Goal: Information Seeking & Learning: Understand process/instructions

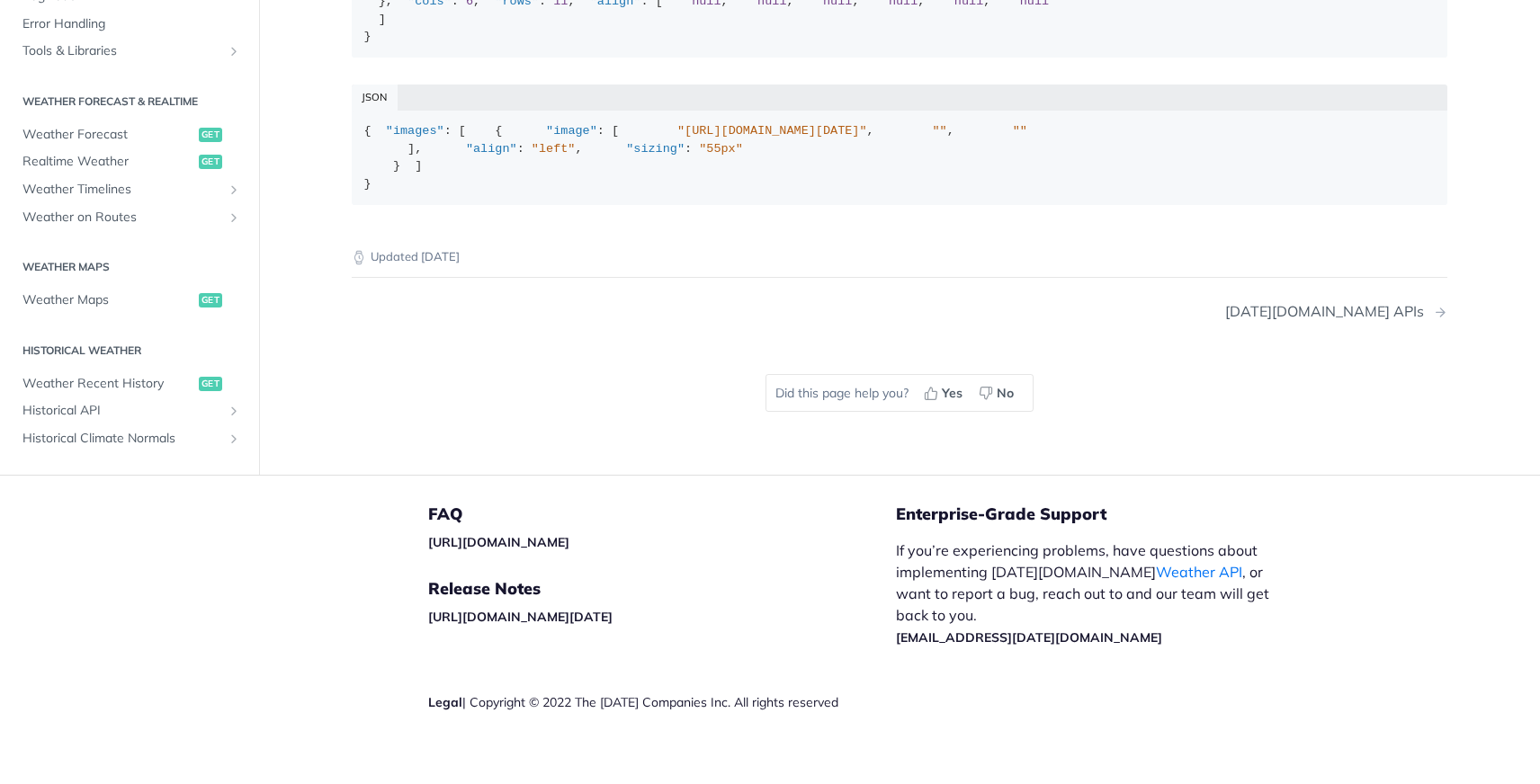
scroll to position [129, 0]
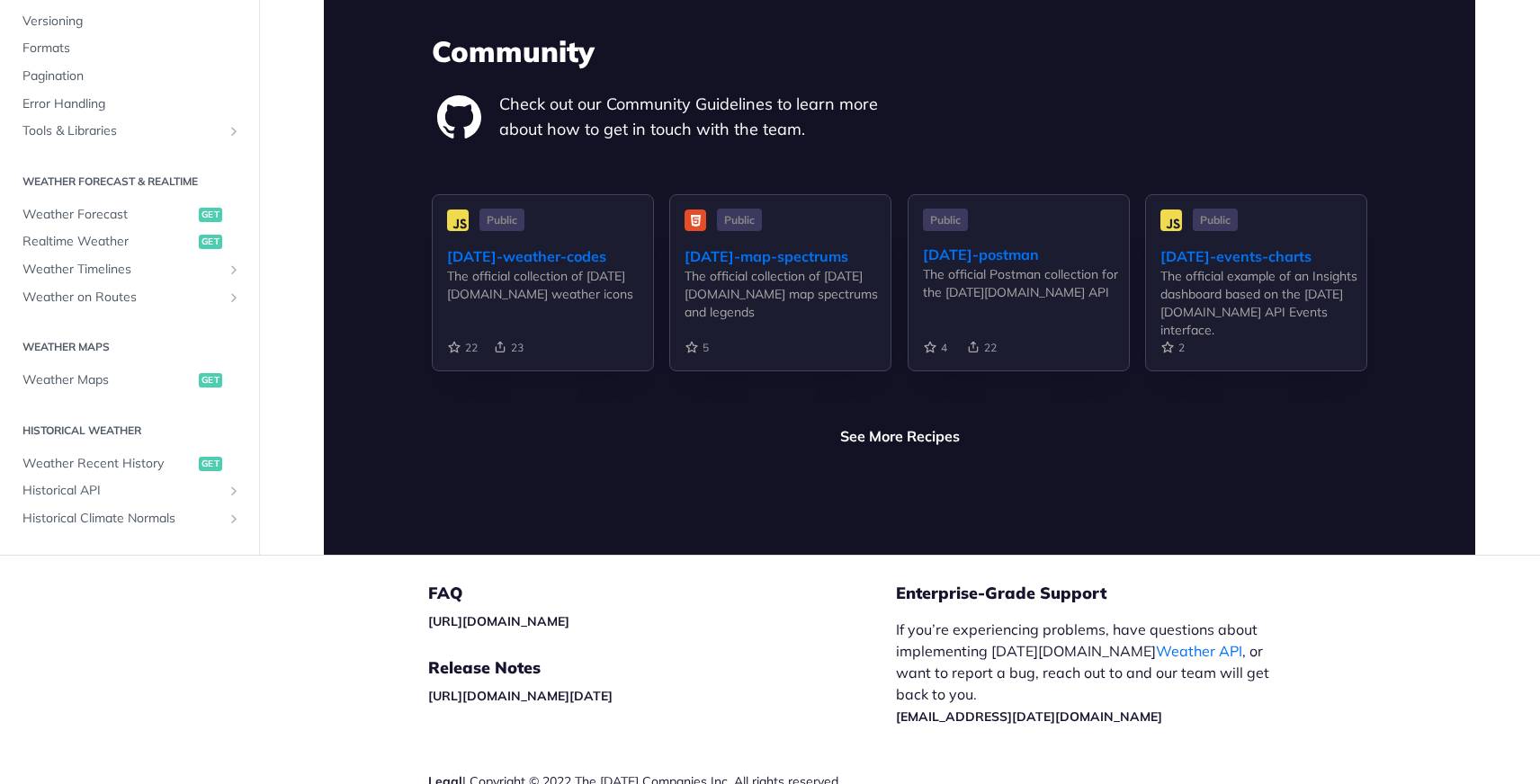
scroll to position [4298, 0]
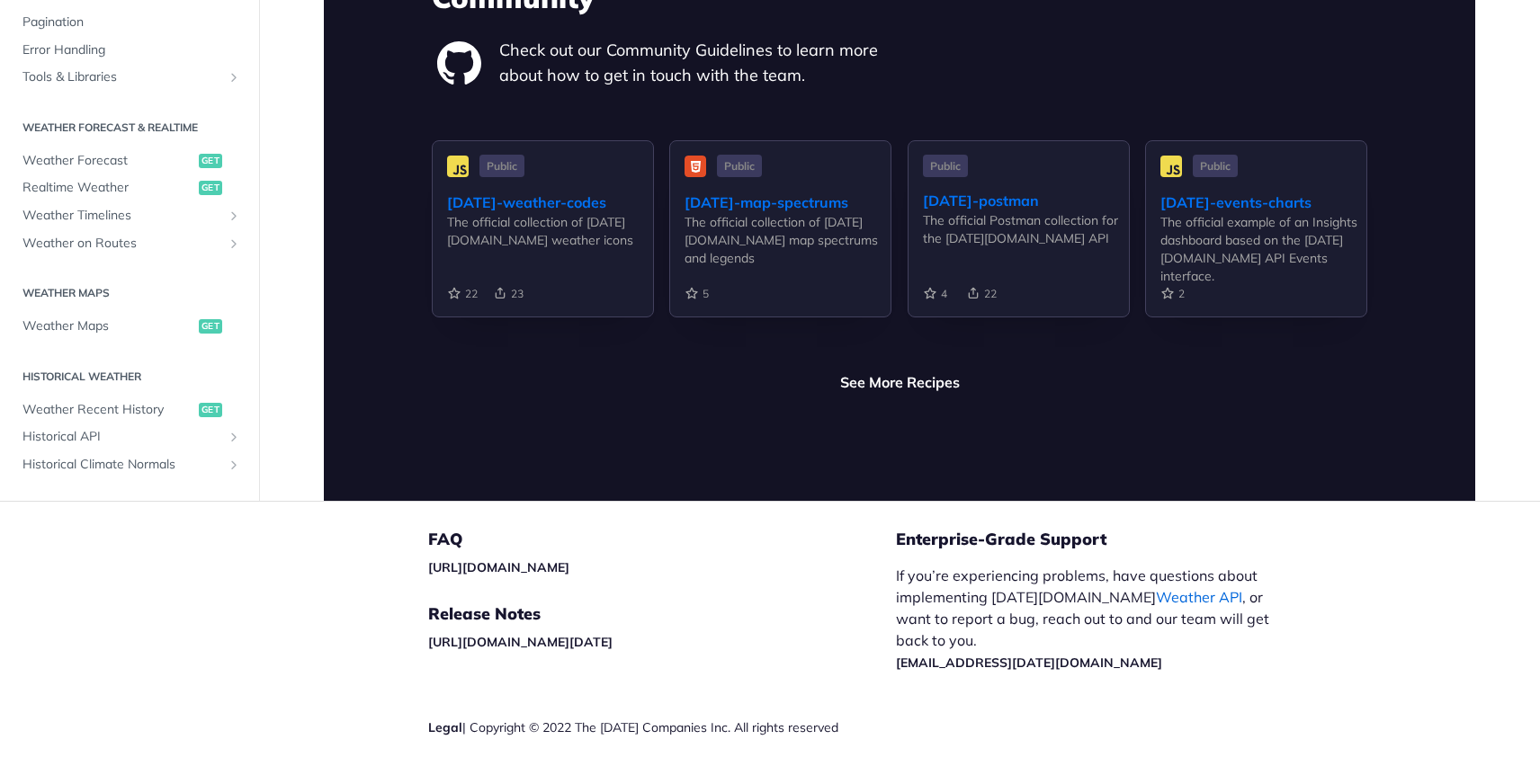
click at [1156, 588] on link "Weather API" at bounding box center [1199, 597] width 86 height 18
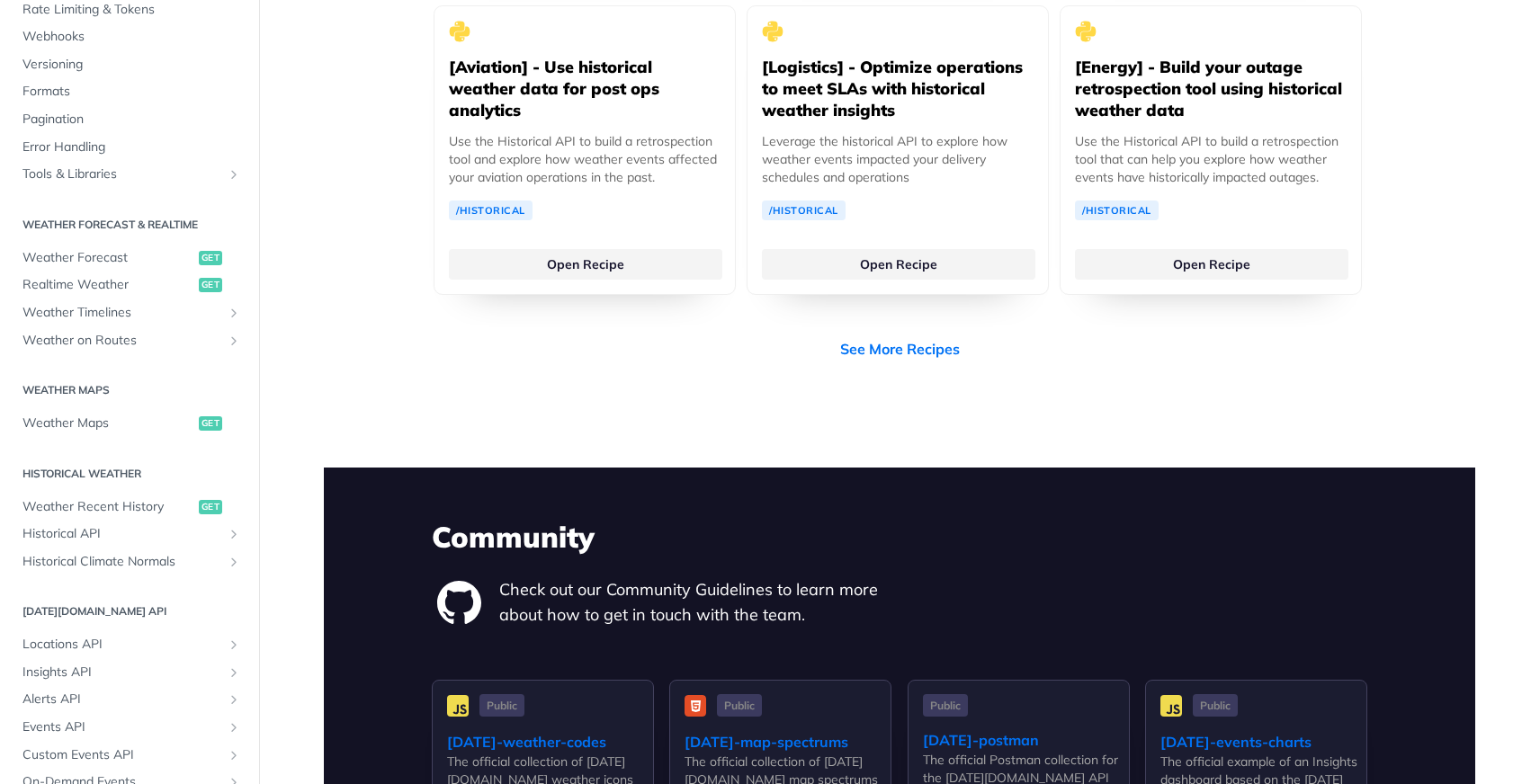
scroll to position [256, 0]
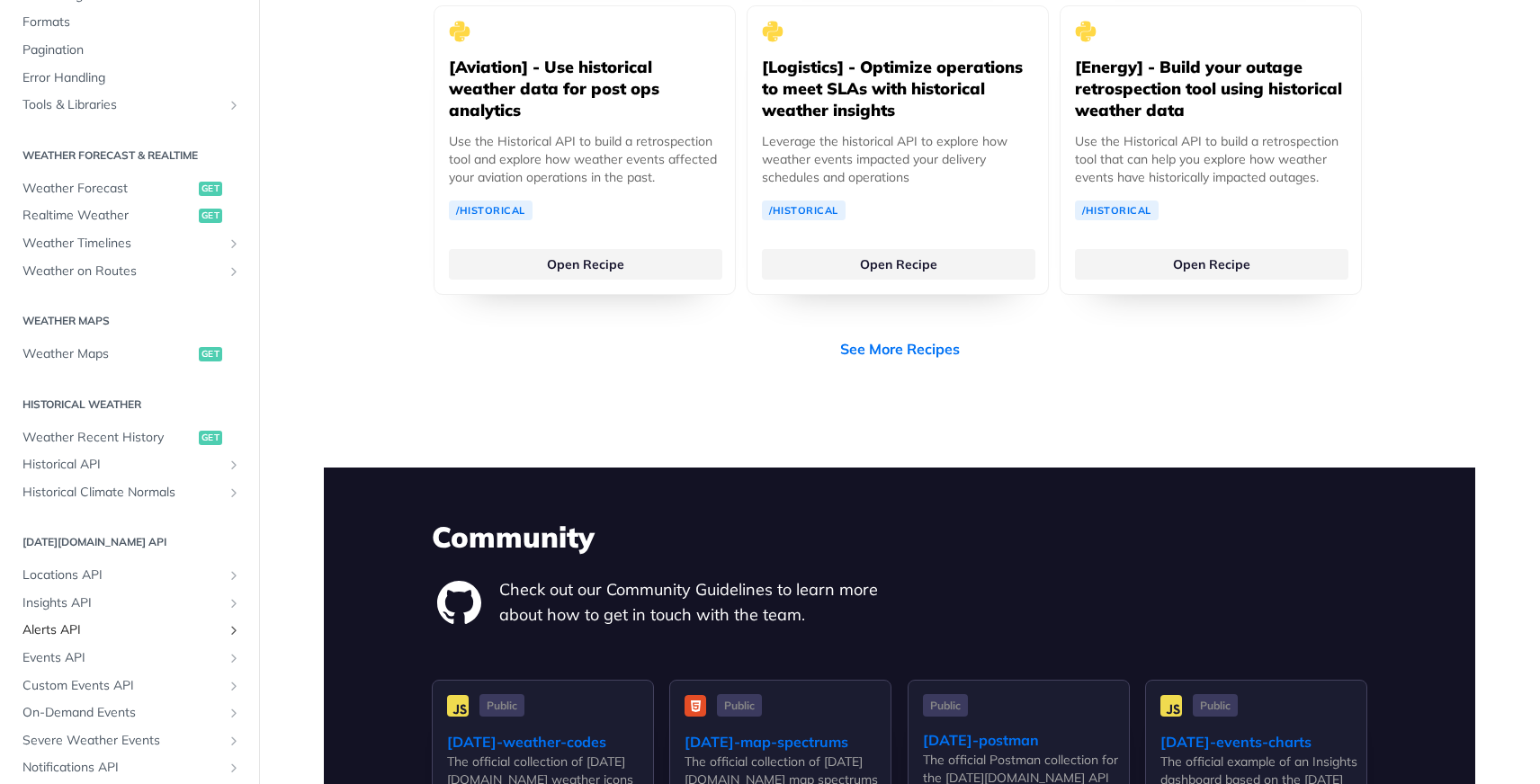
click at [75, 635] on span "Alerts API" at bounding box center [123, 630] width 200 height 18
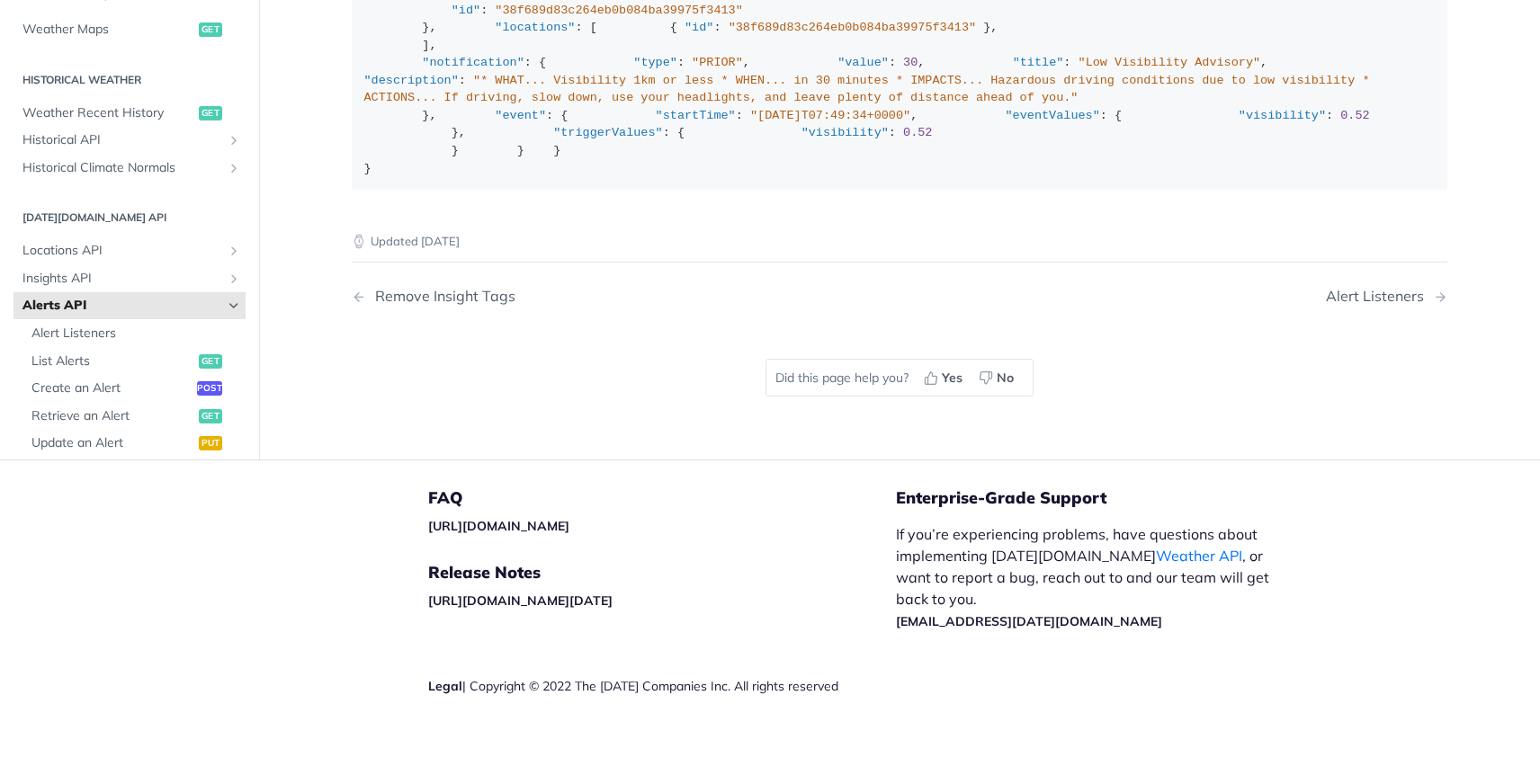
scroll to position [3256, 0]
click at [83, 370] on span "List Alerts" at bounding box center [113, 362] width 163 height 18
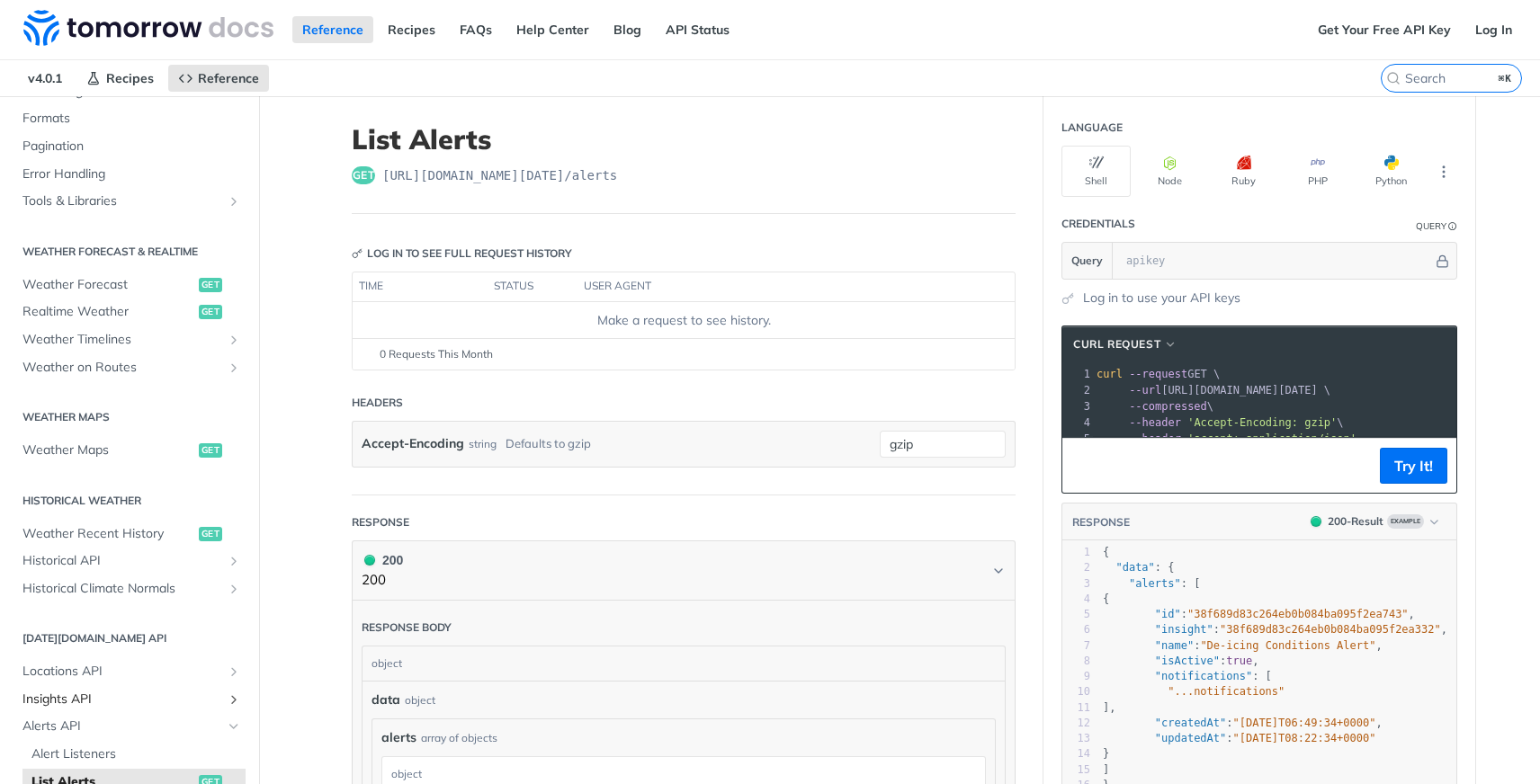
click at [96, 694] on span "Insights API" at bounding box center [123, 700] width 200 height 18
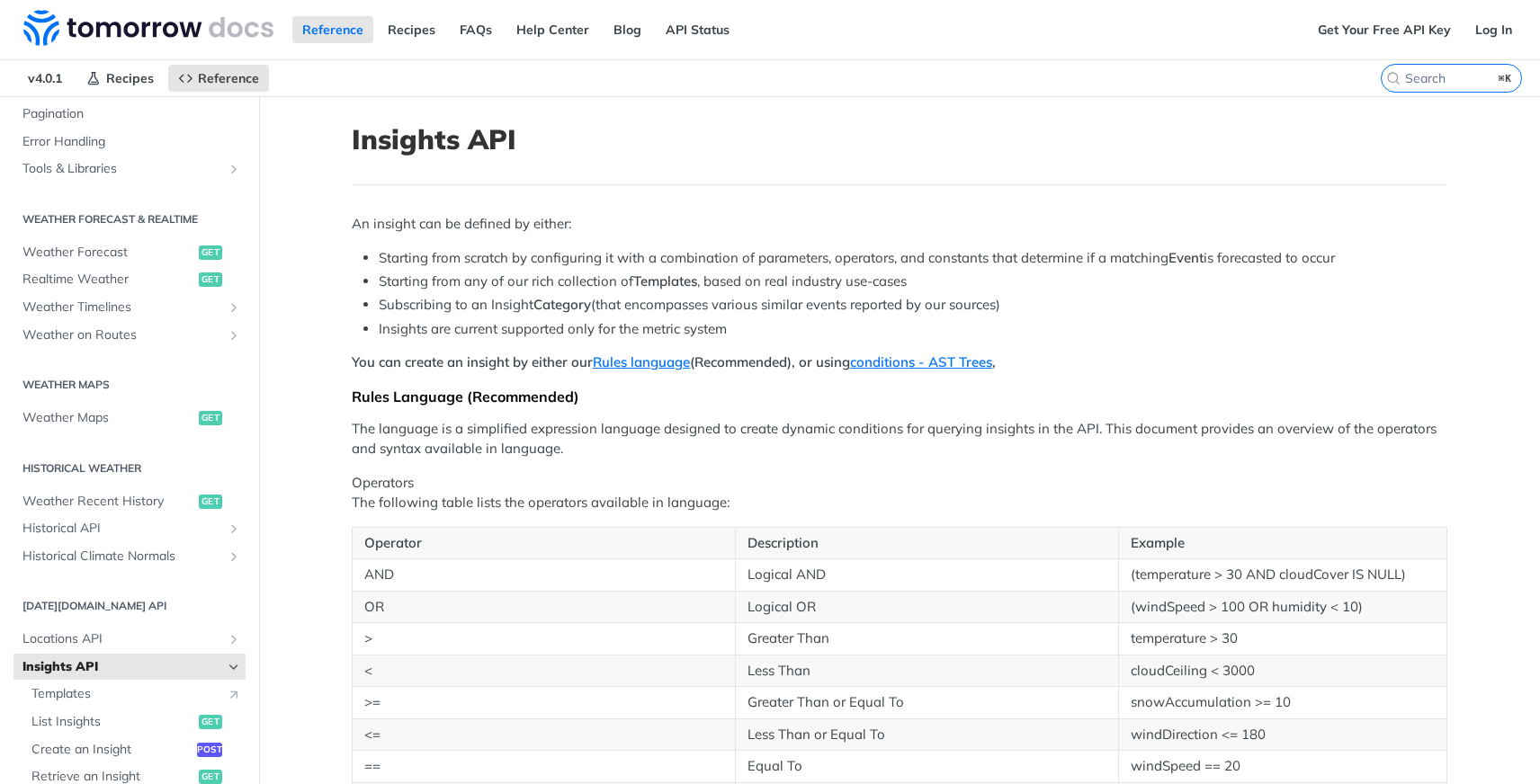
scroll to position [355, 0]
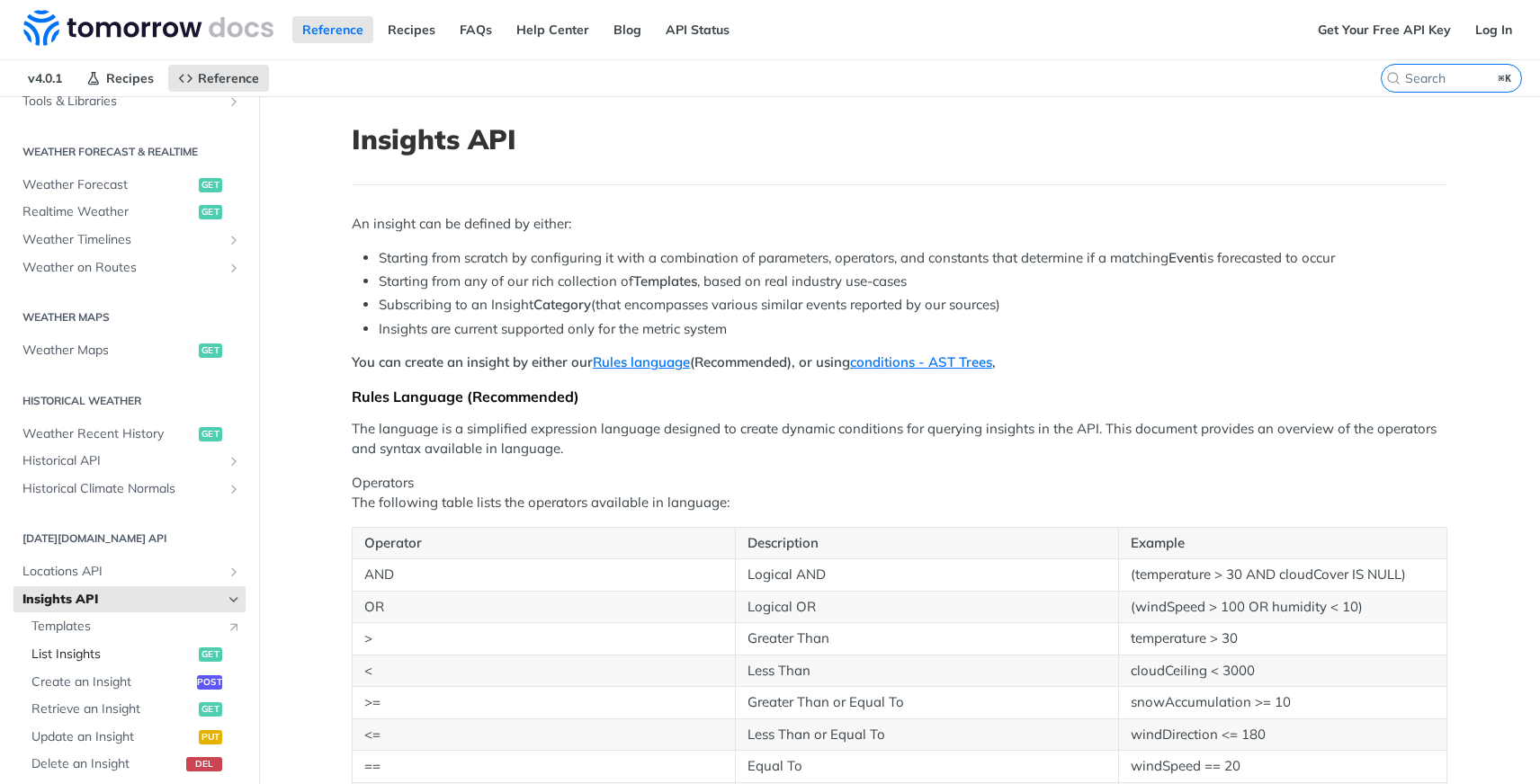
click at [91, 655] on span "List Insights" at bounding box center [113, 655] width 163 height 18
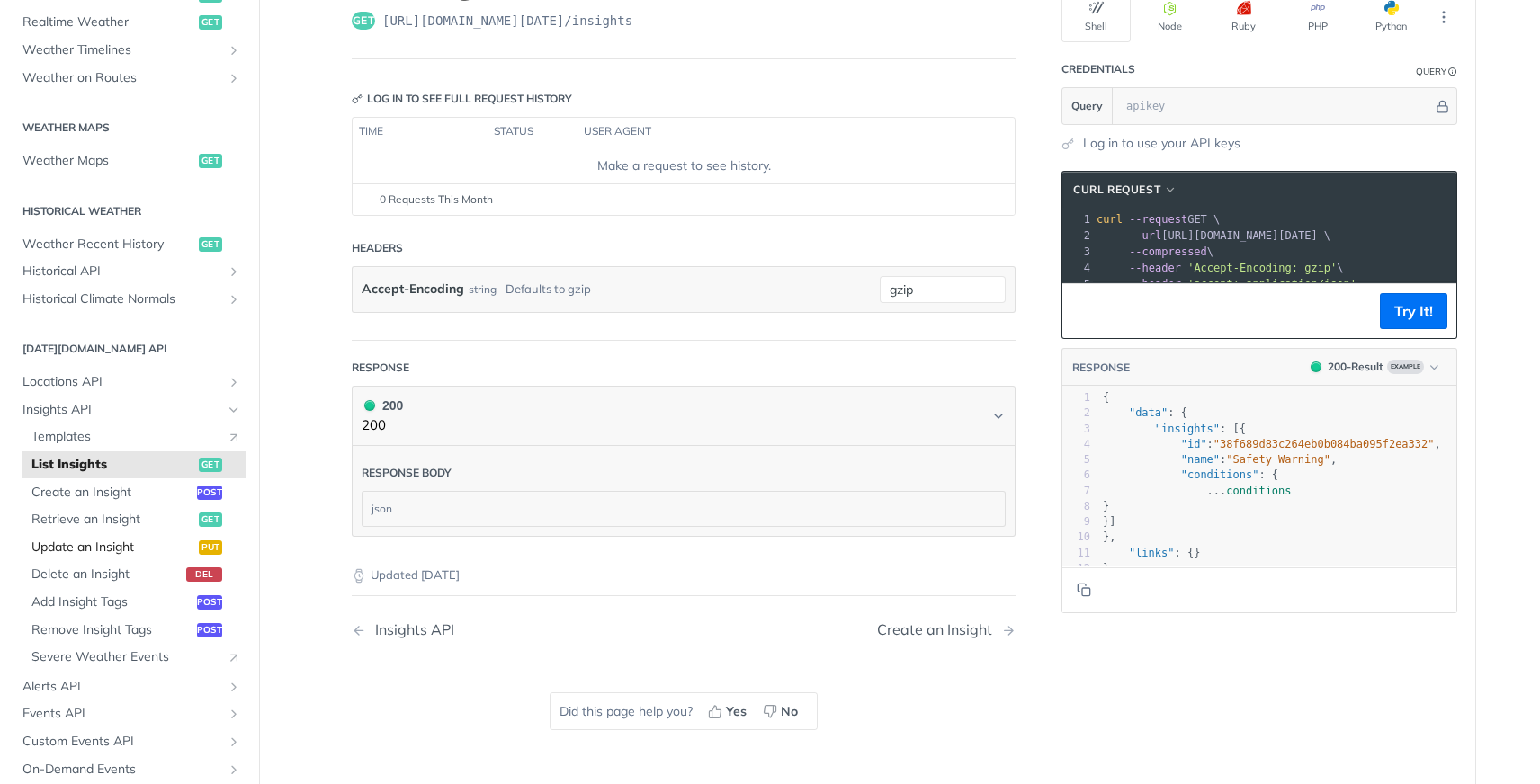
scroll to position [508, 0]
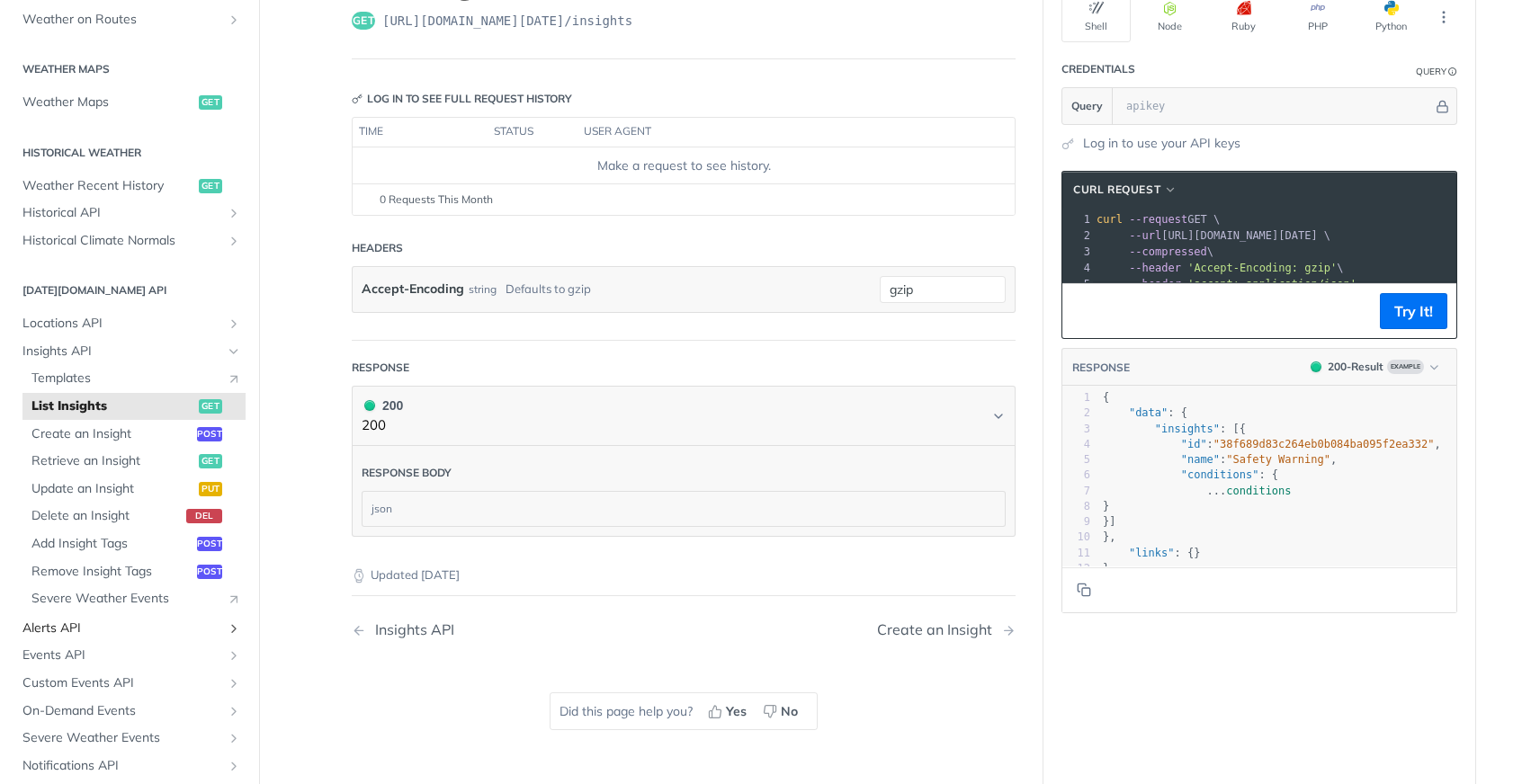
click at [78, 627] on span "Alerts API" at bounding box center [123, 628] width 200 height 18
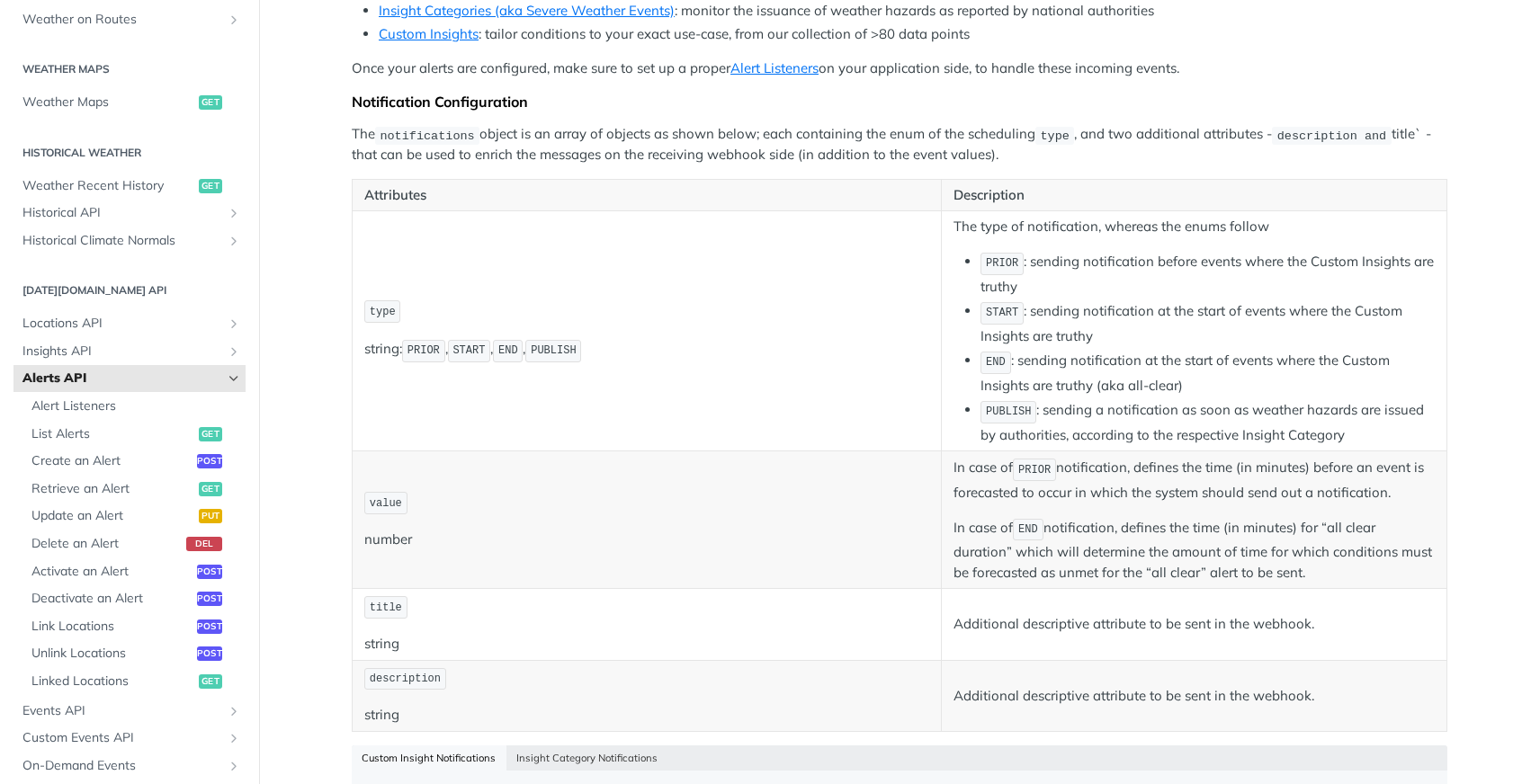
scroll to position [279, 0]
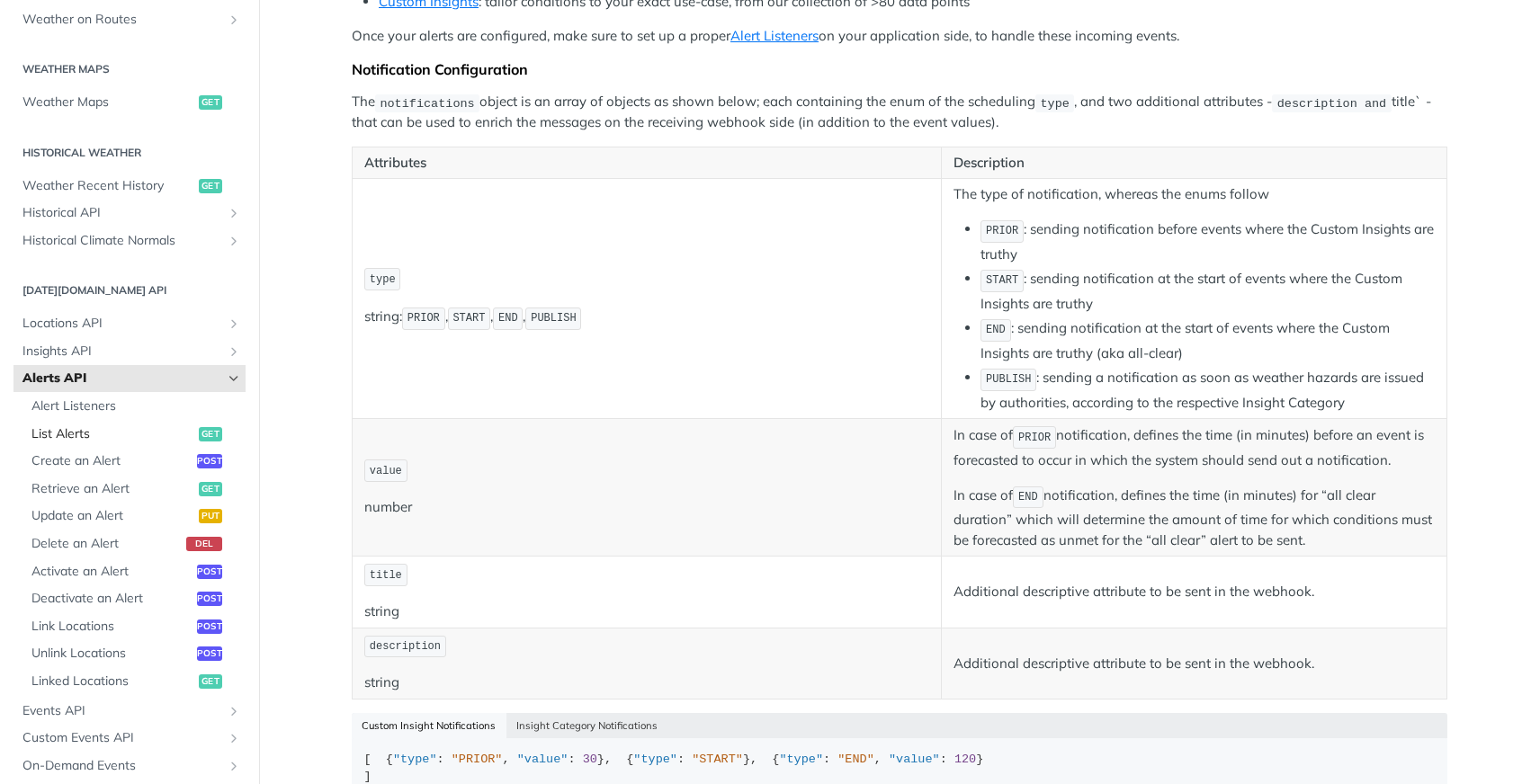
click at [88, 435] on span "List Alerts" at bounding box center [113, 434] width 163 height 18
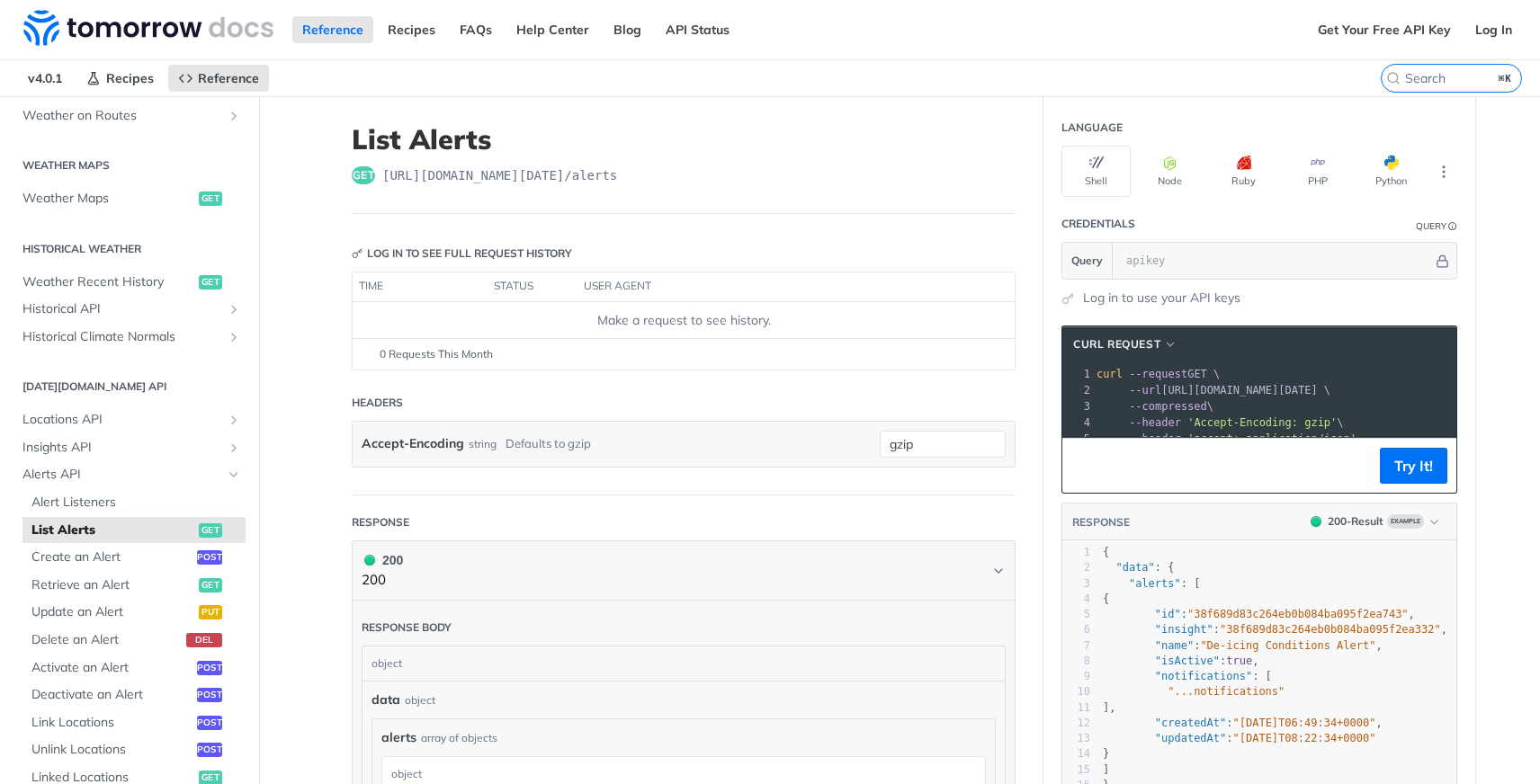
scroll to position [4, 0]
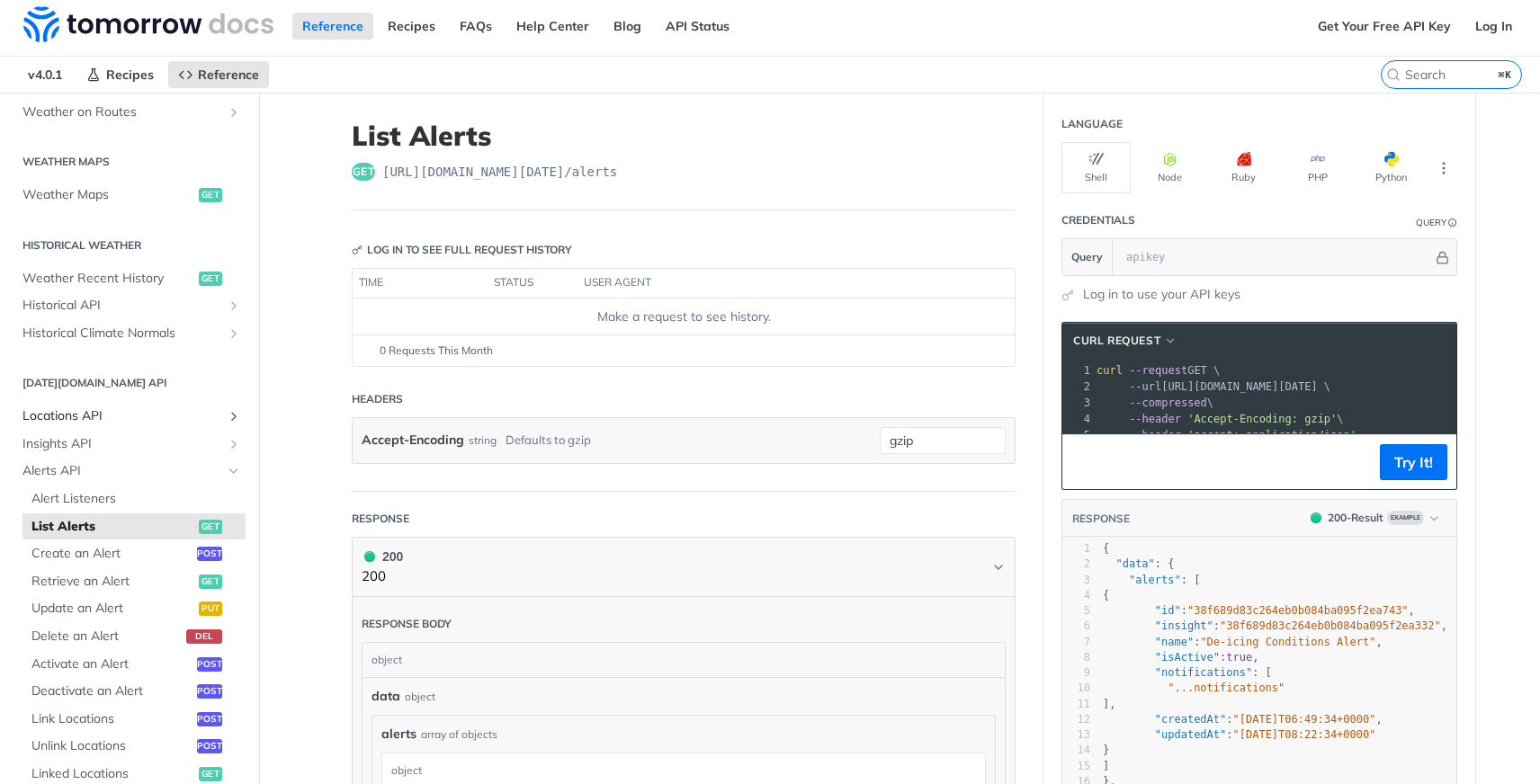
click at [79, 417] on span "Locations API" at bounding box center [123, 416] width 200 height 18
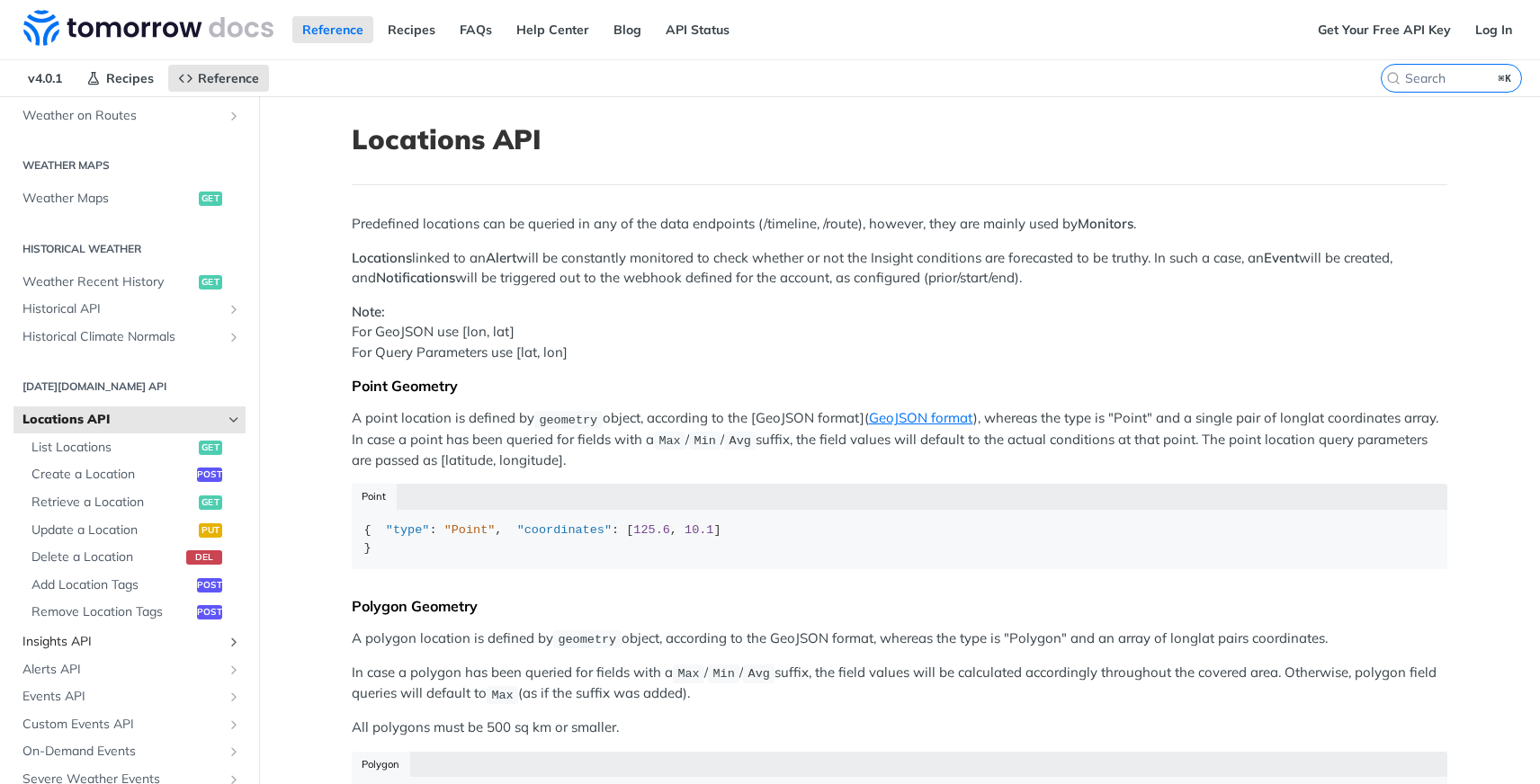
click at [71, 644] on span "Insights API" at bounding box center [123, 642] width 200 height 18
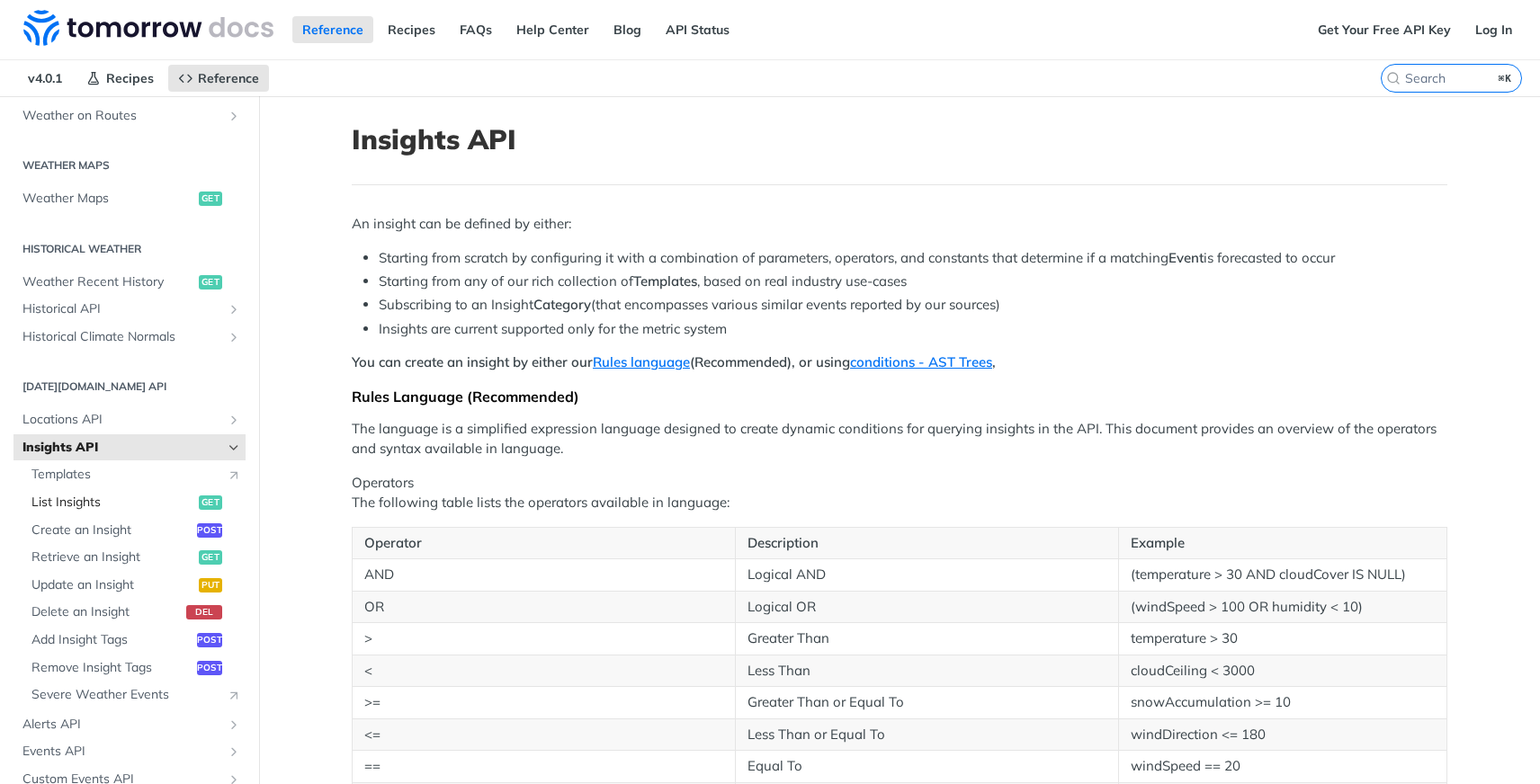
click at [62, 501] on span "List Insights" at bounding box center [113, 503] width 163 height 18
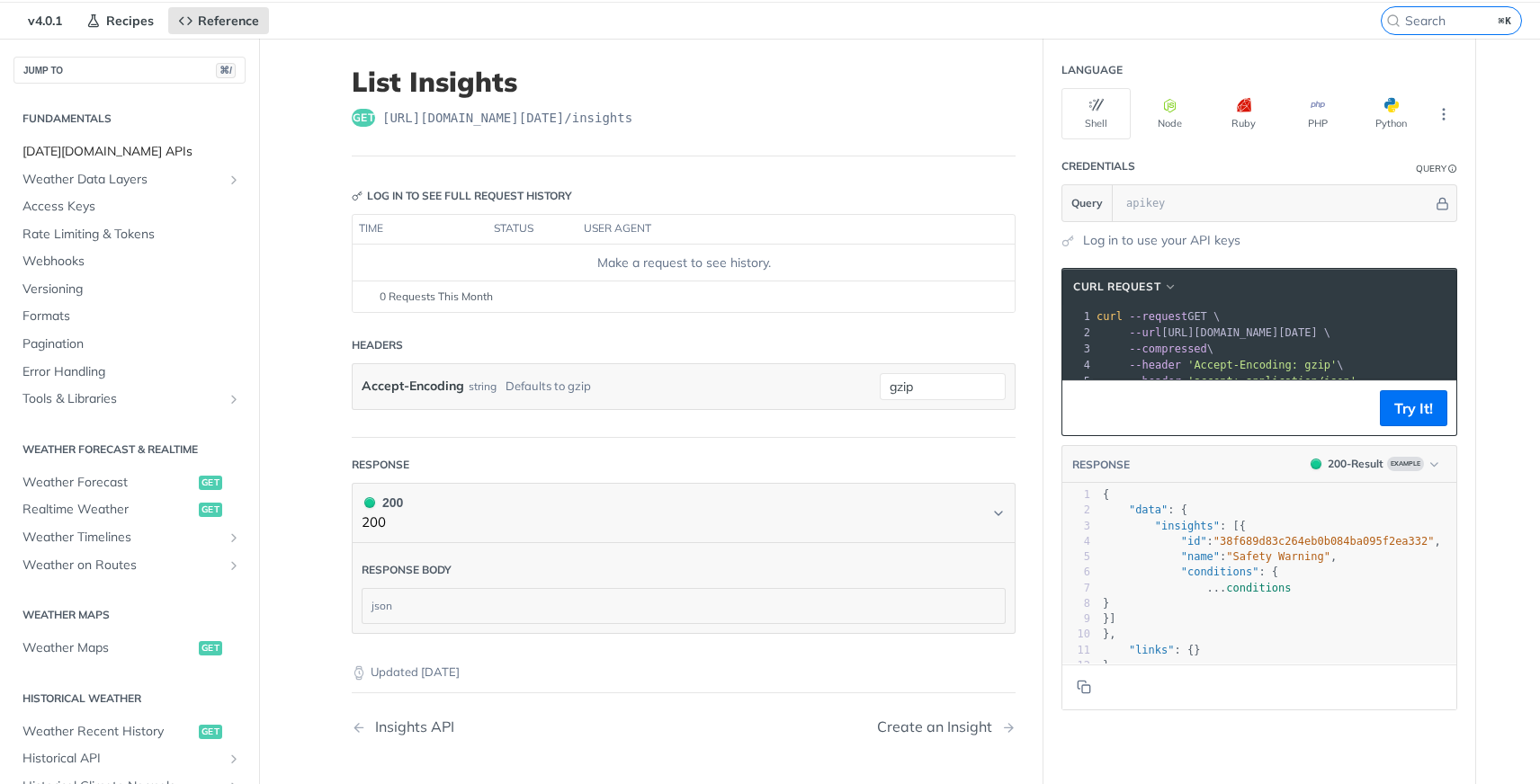
click at [82, 155] on span "[DATE][DOMAIN_NAME] APIs" at bounding box center [131, 152] width 219 height 18
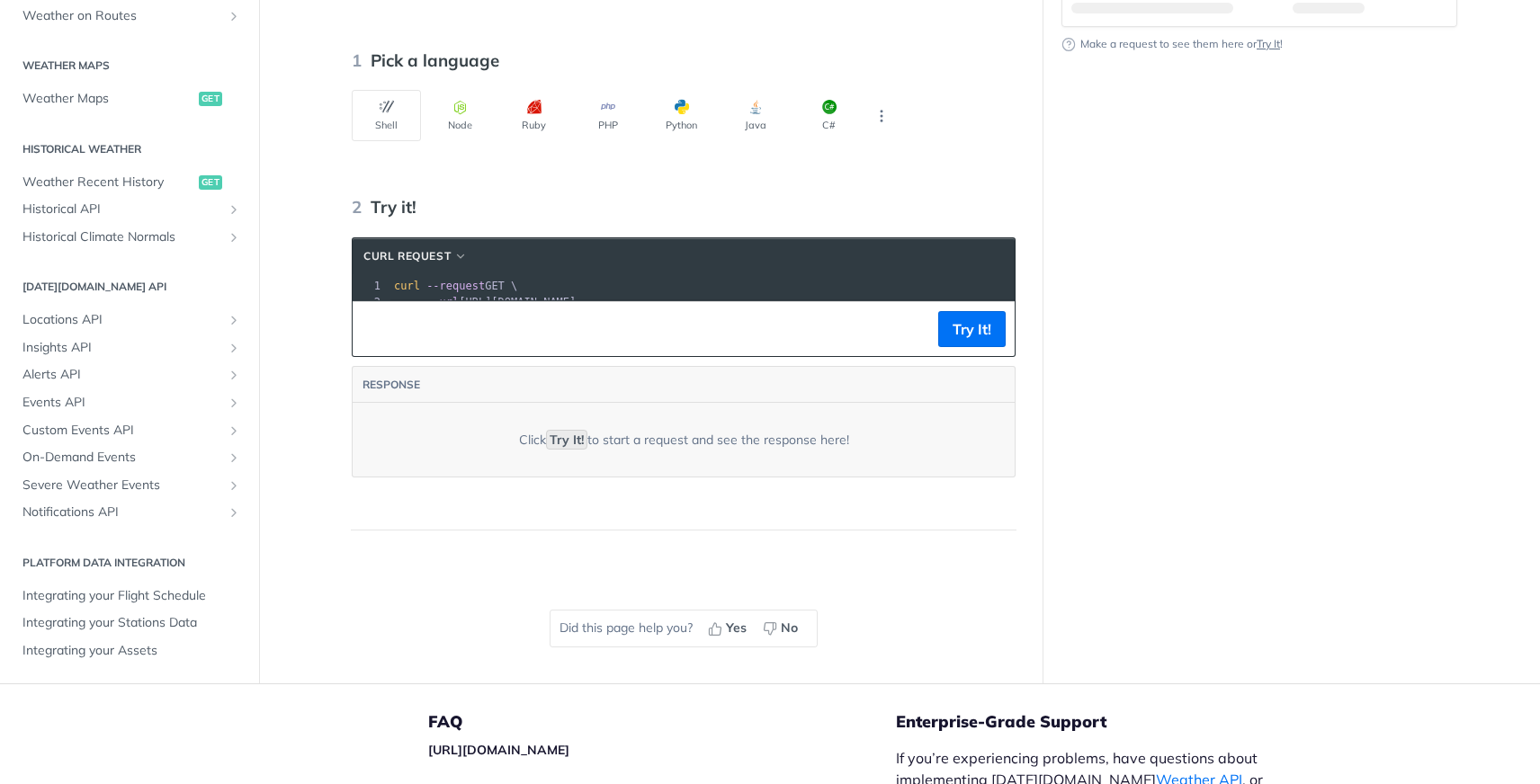
scroll to position [410, 0]
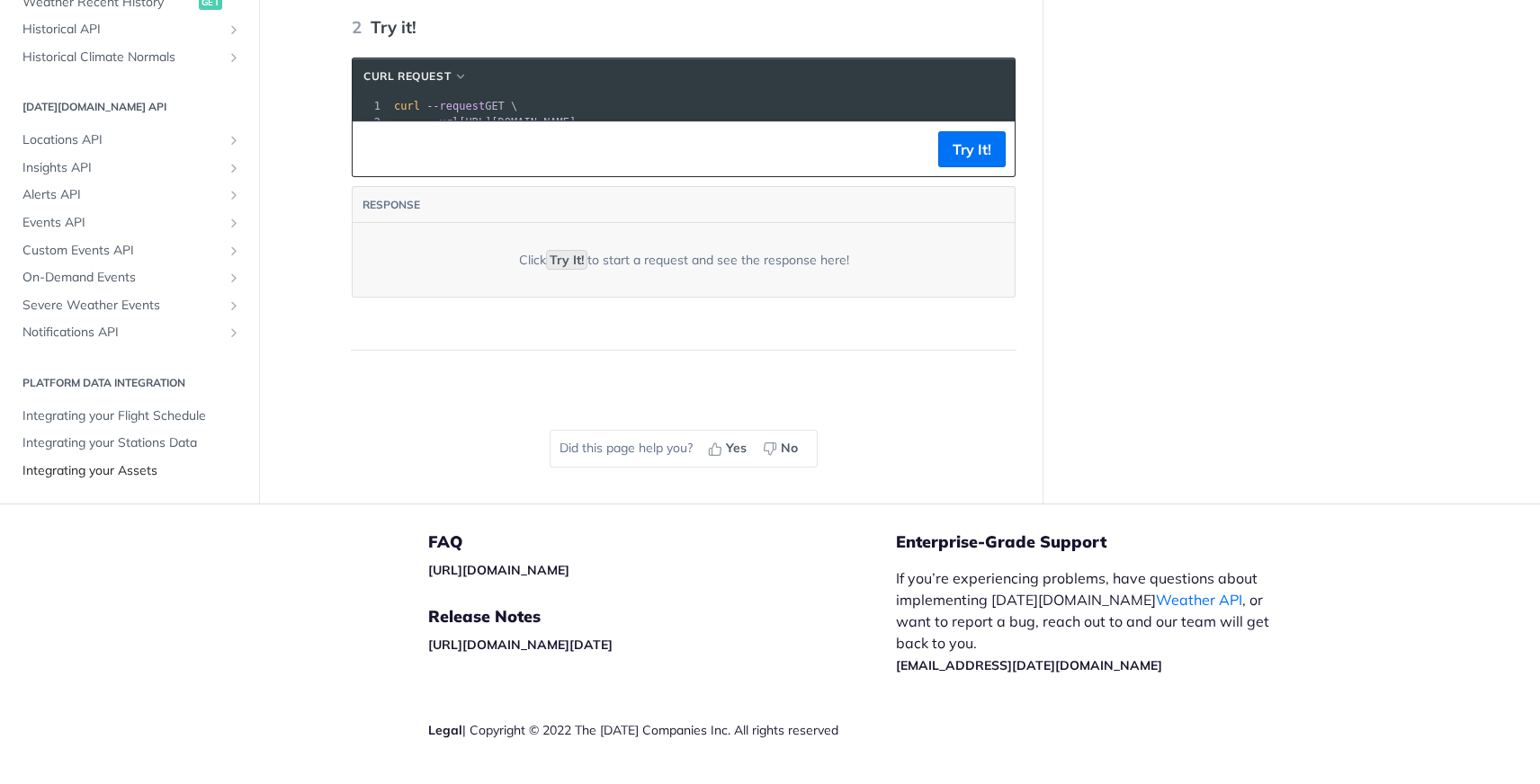
click at [113, 480] on span "Integrating your Assets" at bounding box center [131, 471] width 219 height 18
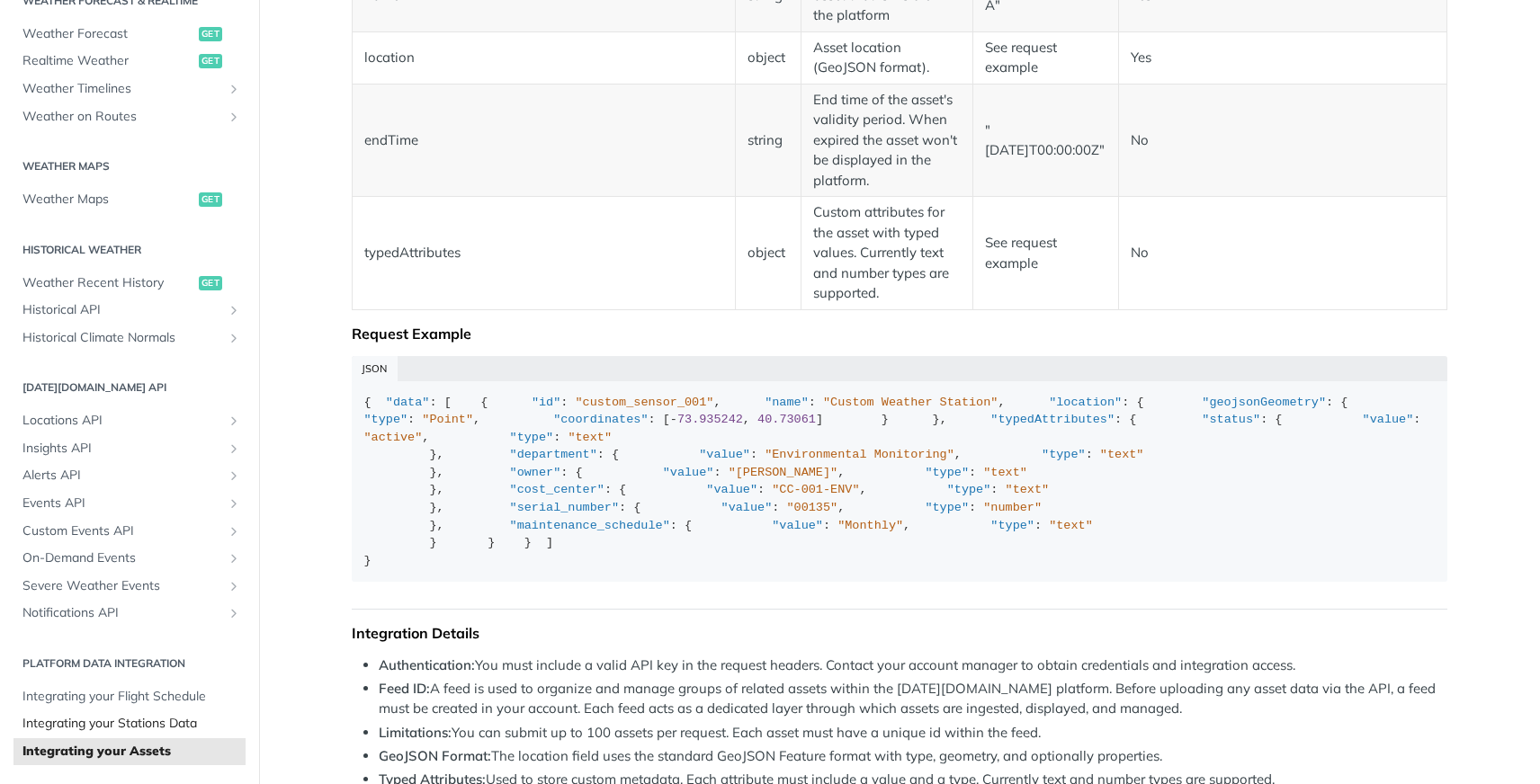
scroll to position [732, 0]
click at [66, 506] on span "Events API" at bounding box center [123, 504] width 200 height 18
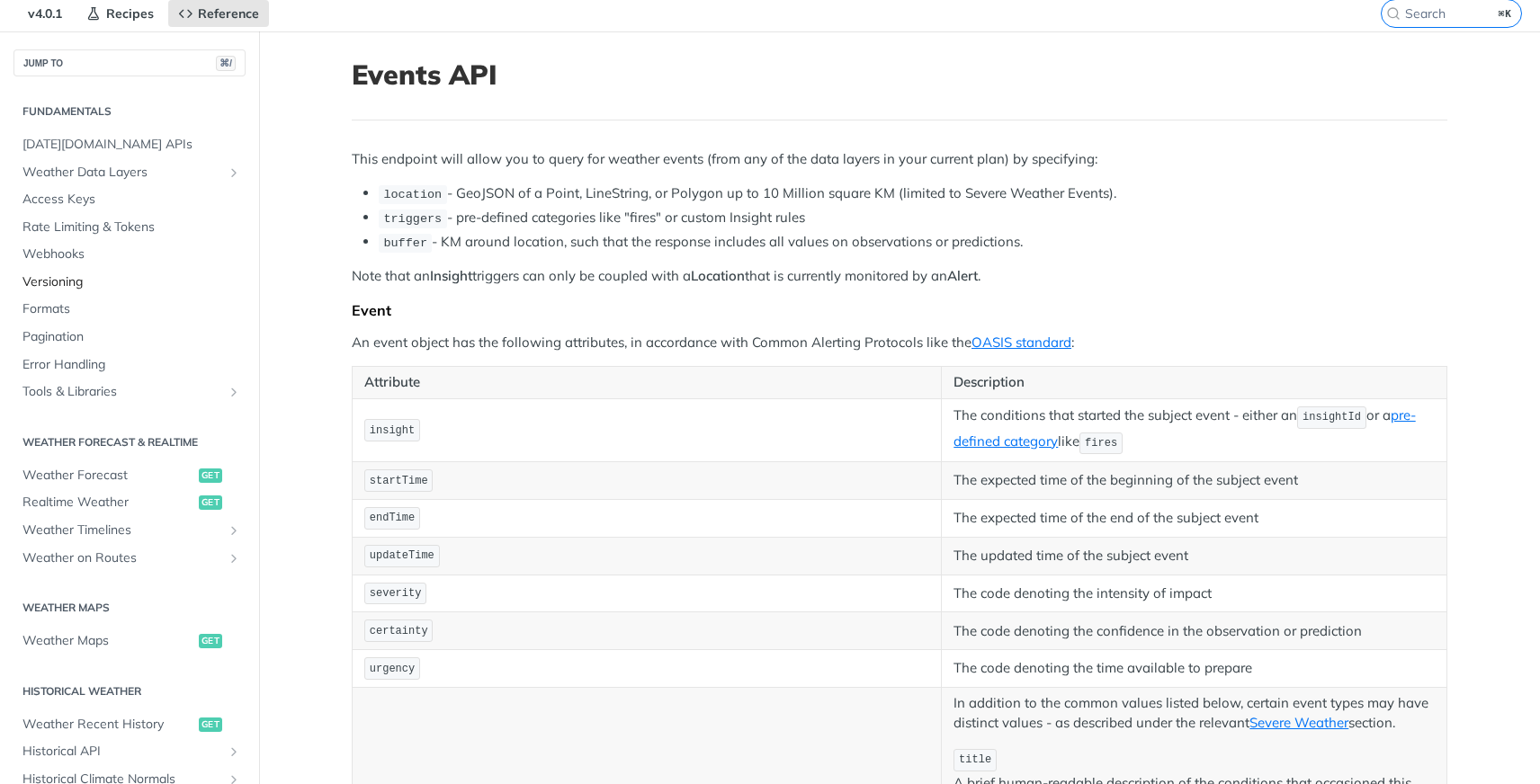
scroll to position [60, 0]
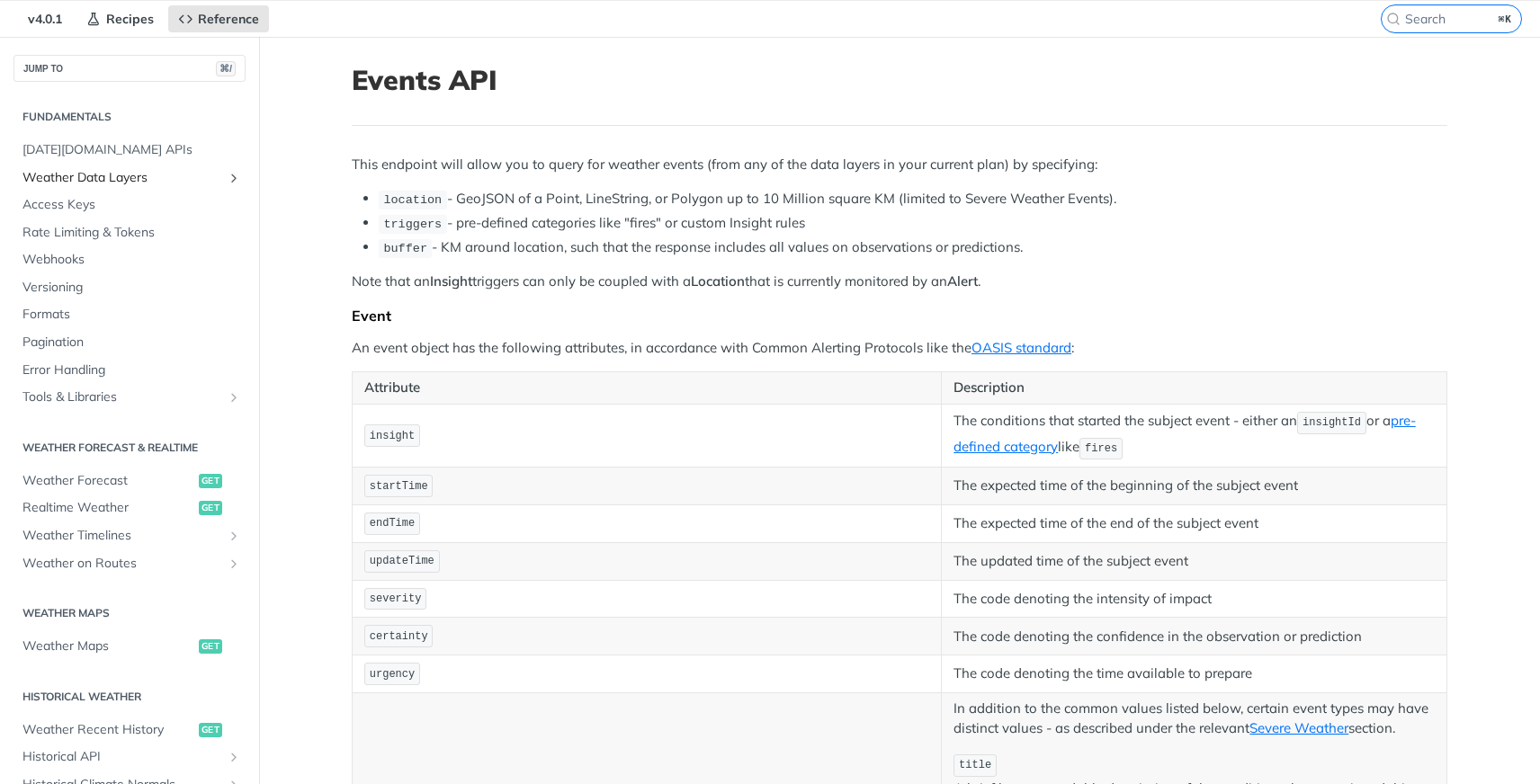
click at [63, 179] on span "Weather Data Layers" at bounding box center [123, 178] width 200 height 18
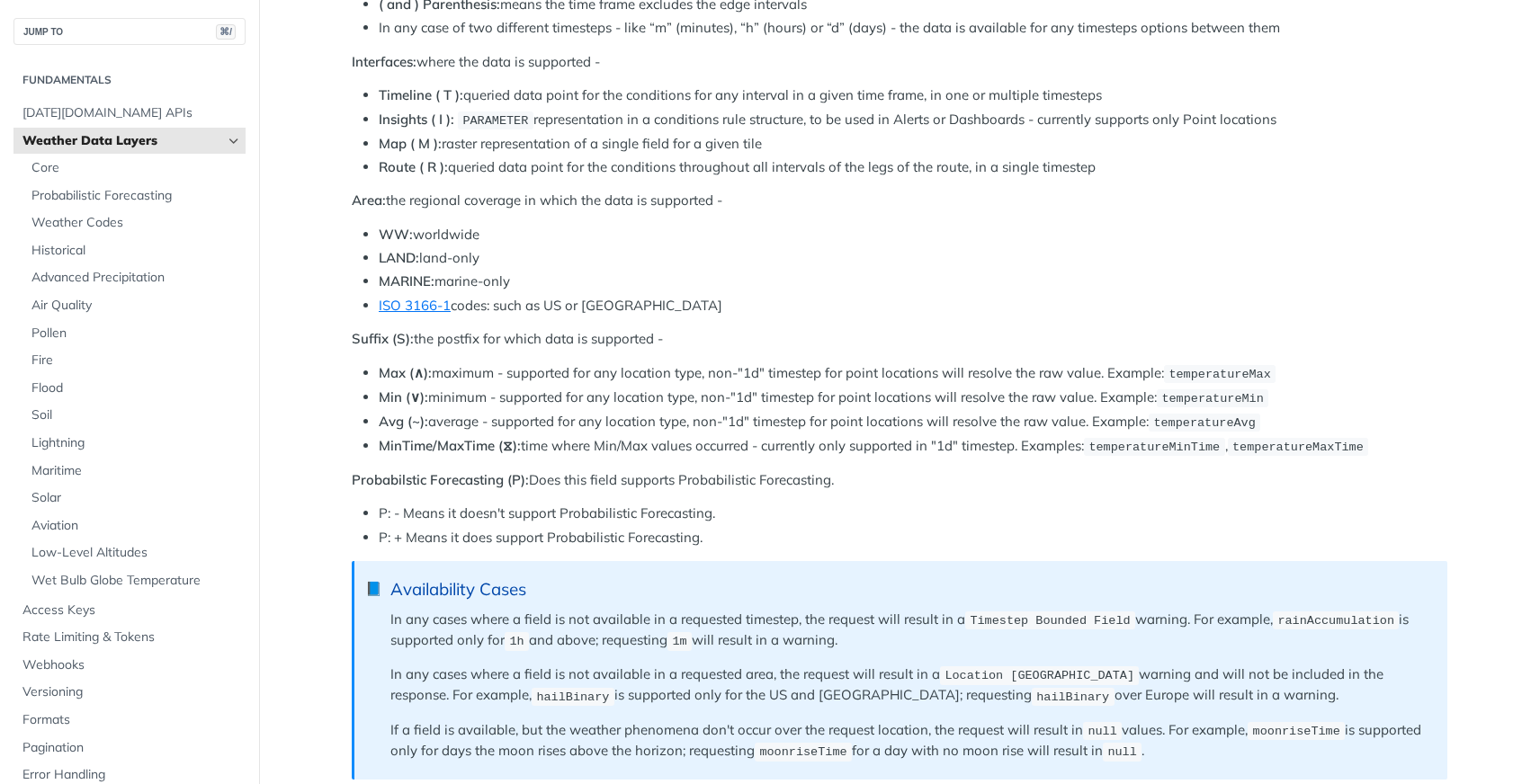
scroll to position [625, 0]
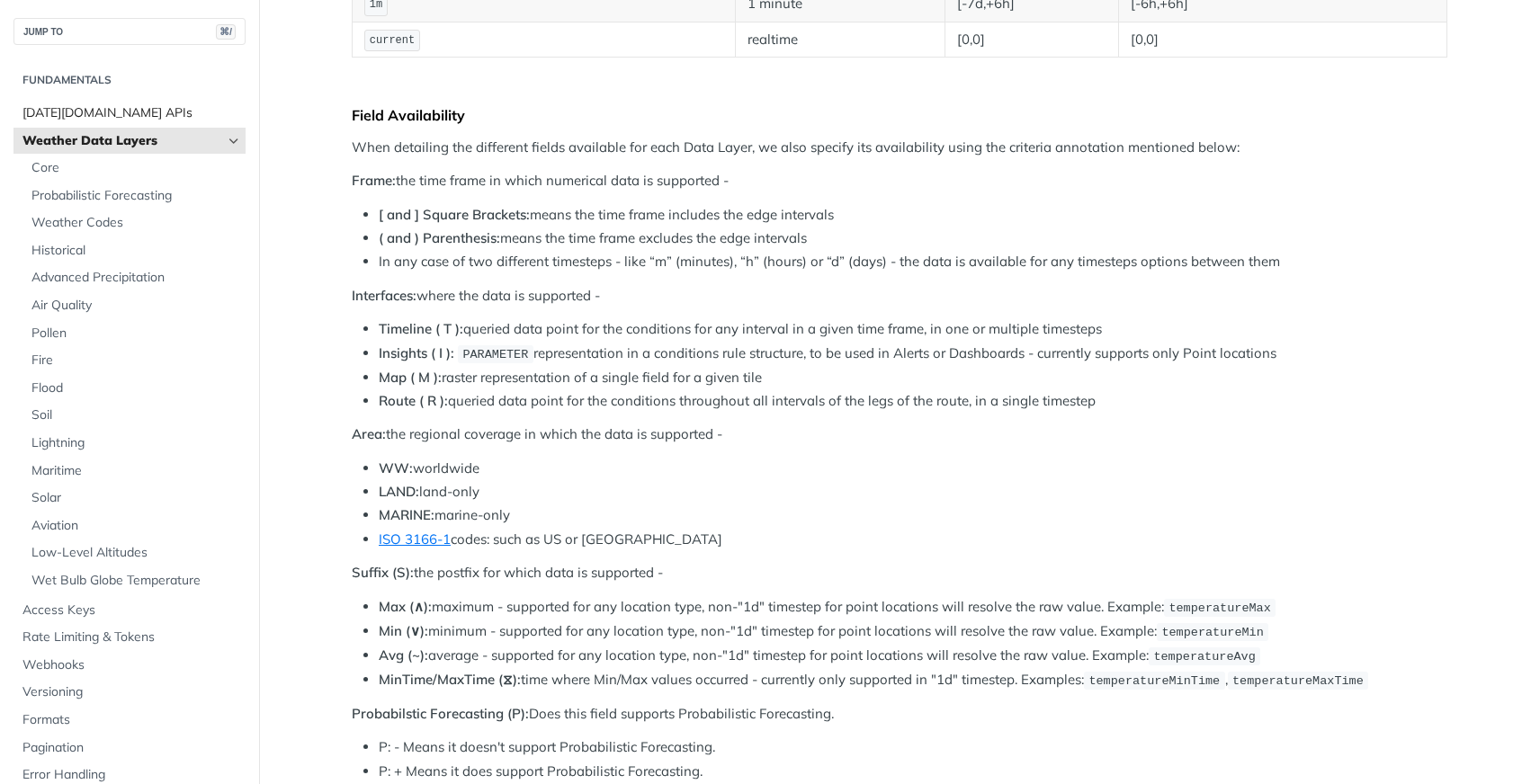
click at [79, 114] on span "[DATE][DOMAIN_NAME] APIs" at bounding box center [131, 113] width 219 height 18
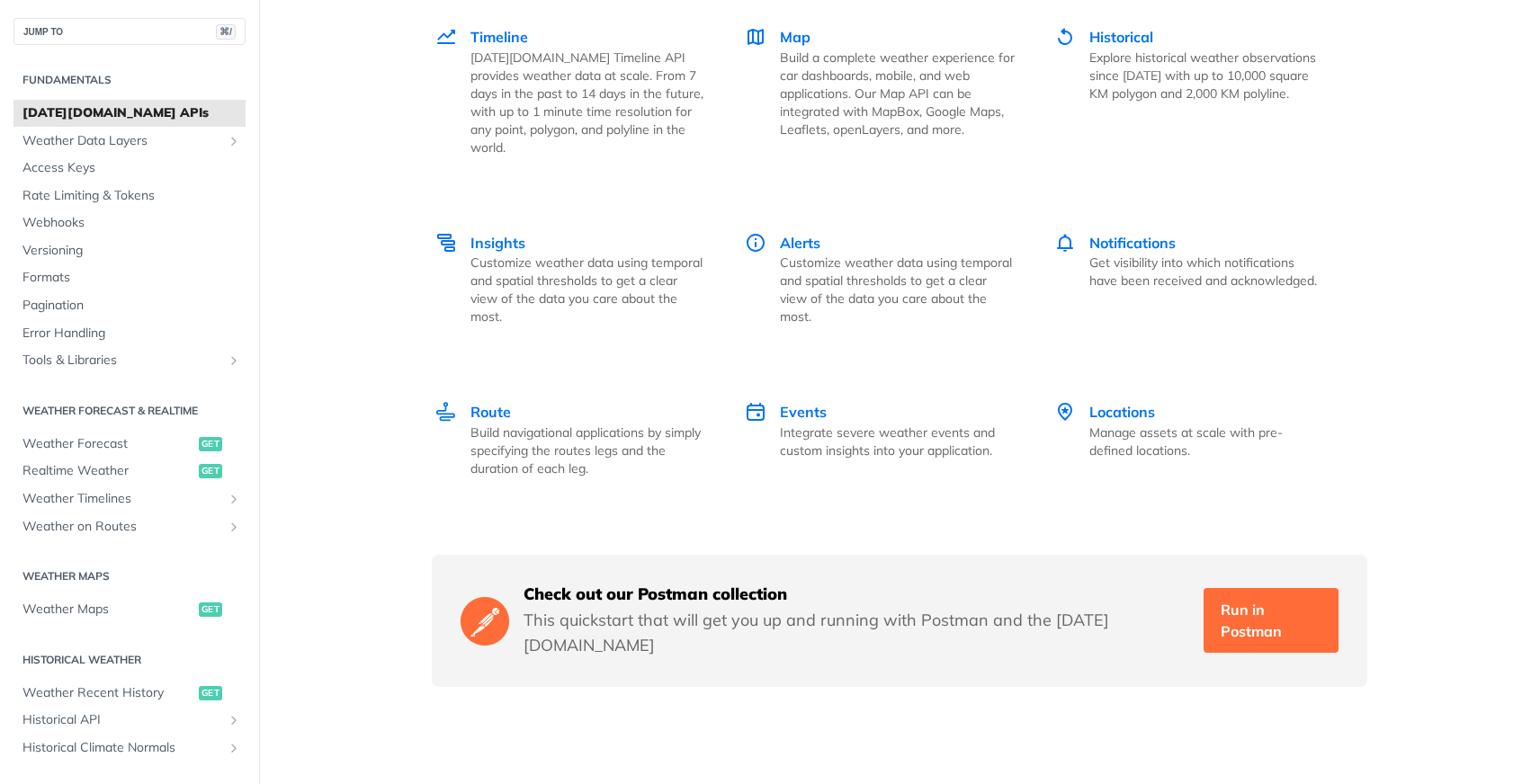
scroll to position [2572, 0]
click at [857, 423] on p "Integrate severe weather events and custom insights into your application." at bounding box center [898, 441] width 235 height 36
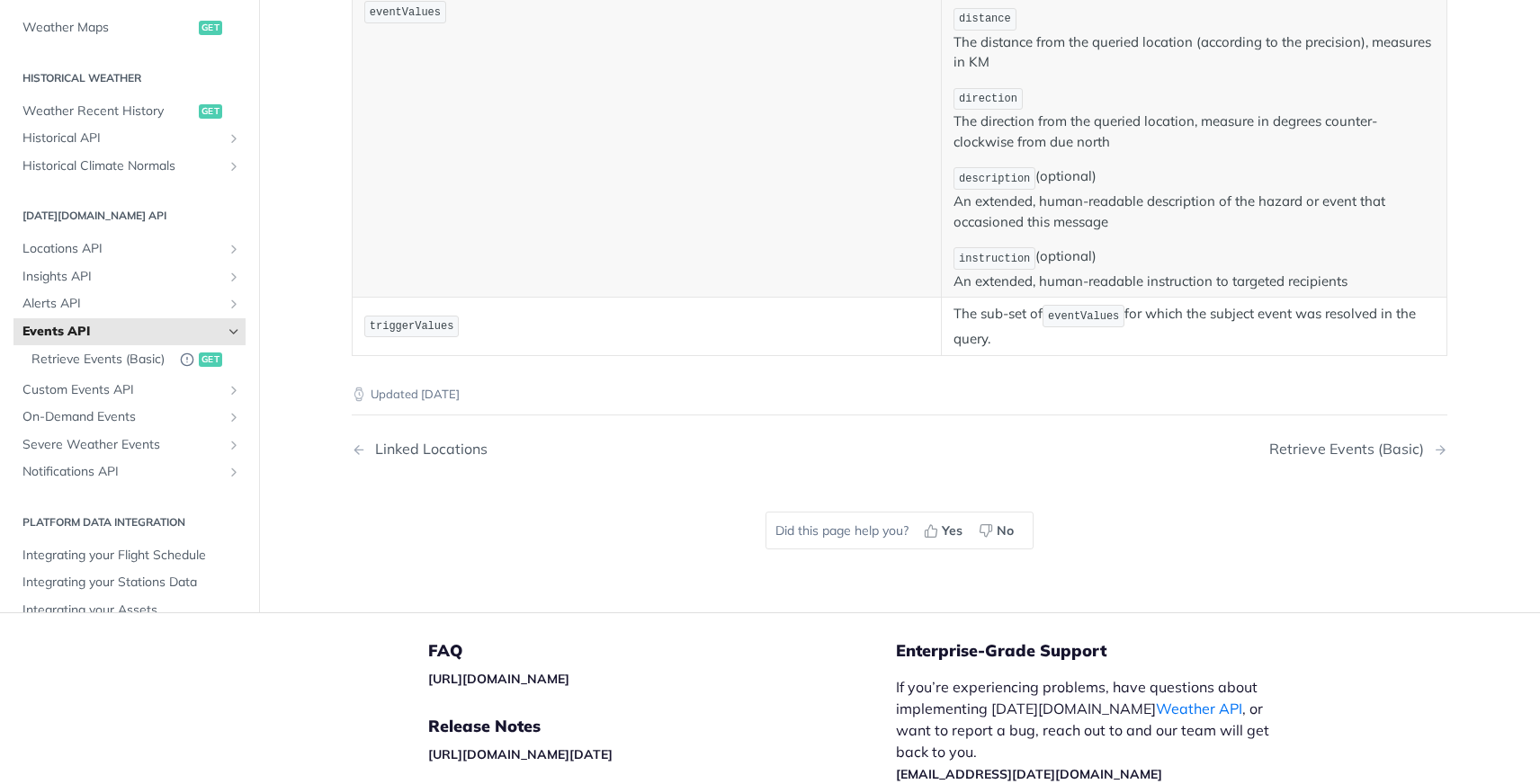
scroll to position [1022, 0]
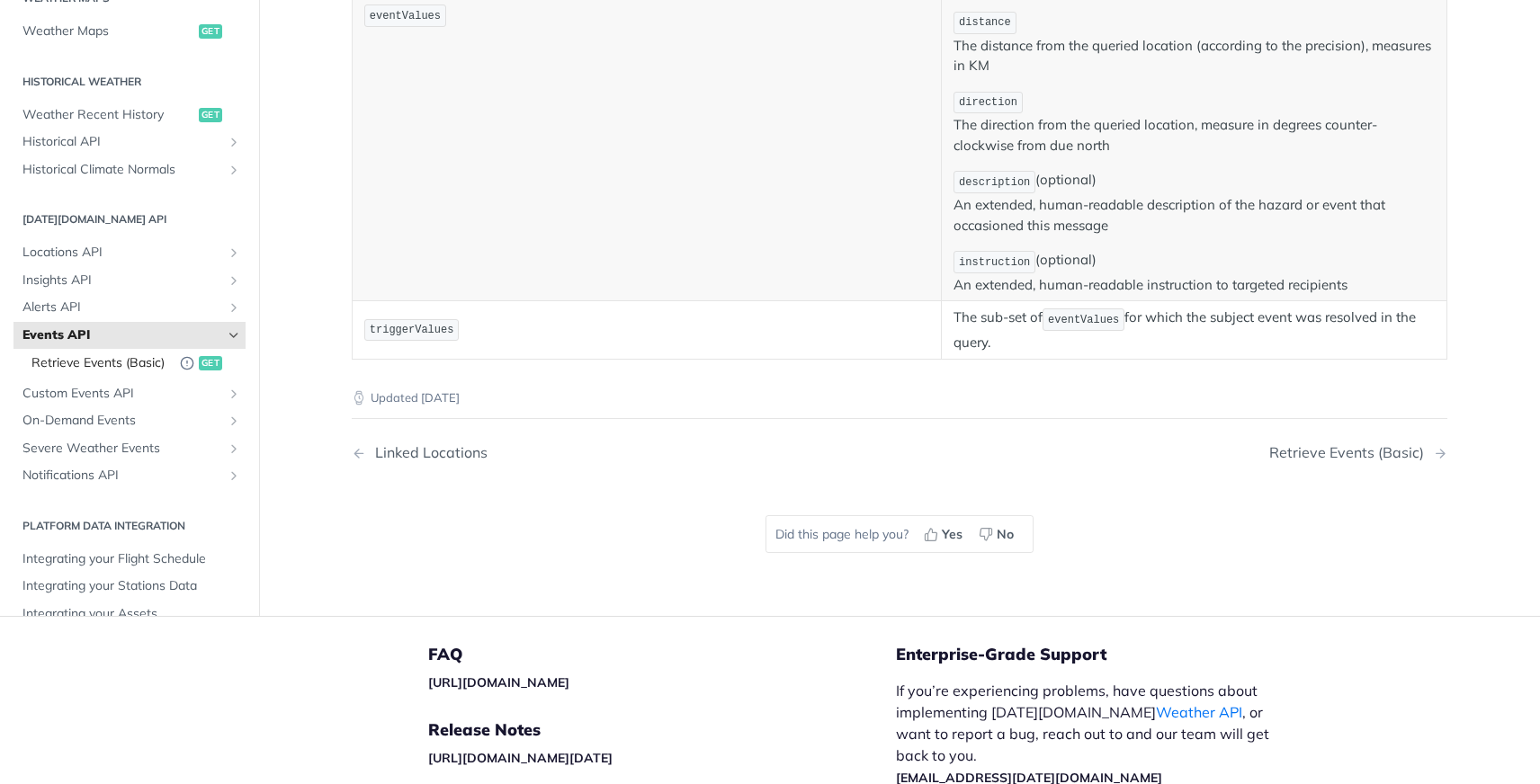
click at [92, 368] on span "Retrieve Events (Basic)" at bounding box center [101, 364] width 139 height 18
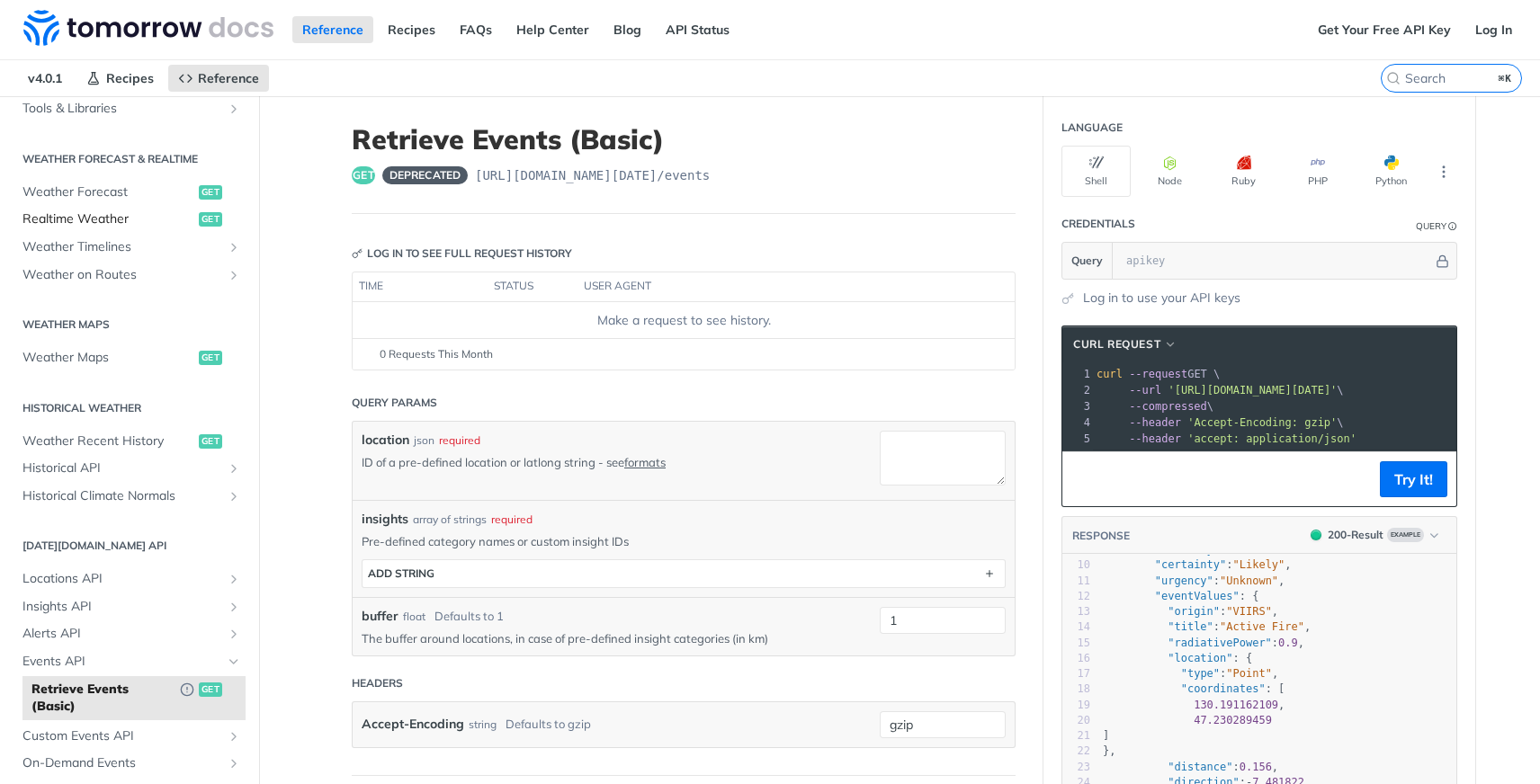
scroll to position [458, 0]
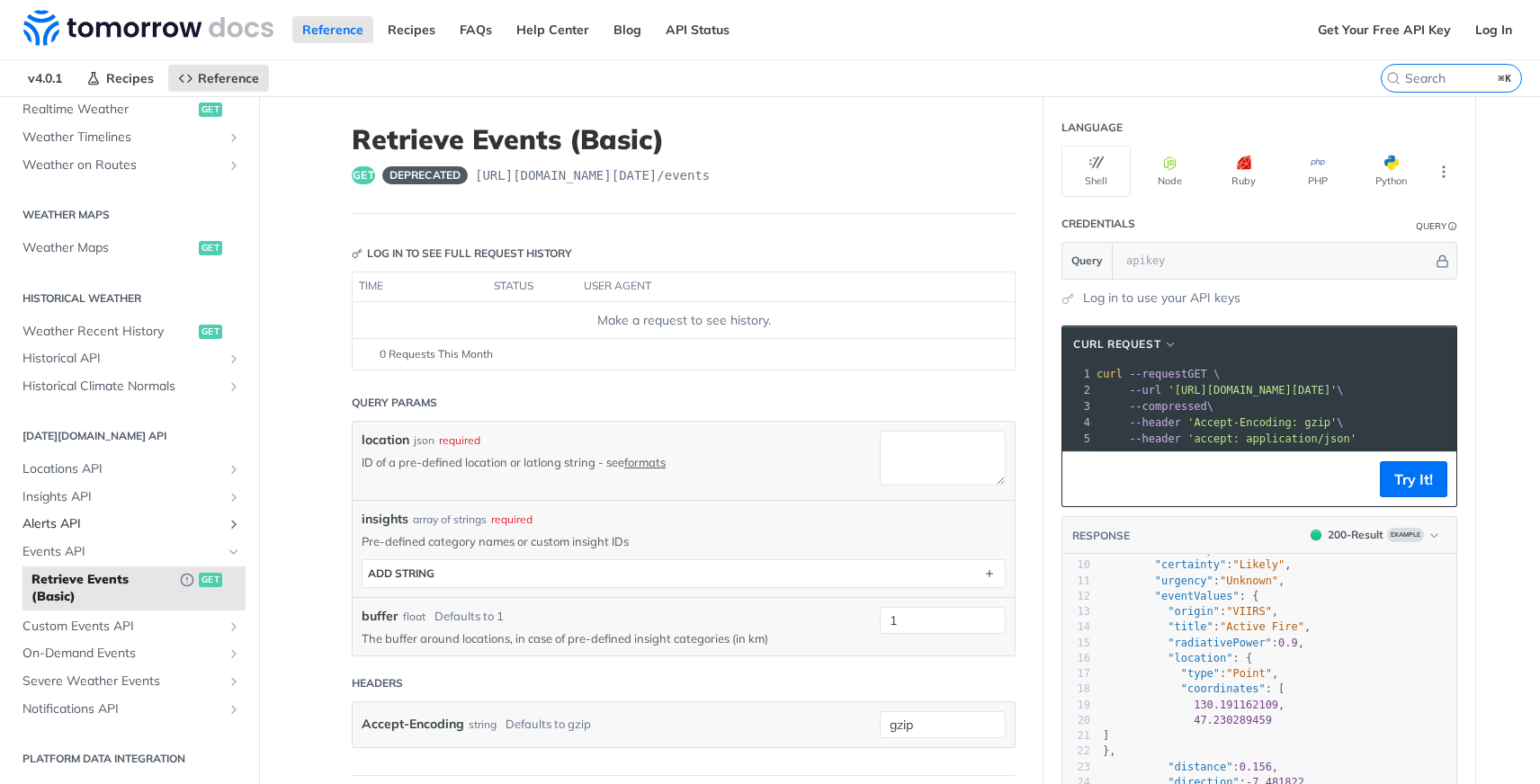
click at [64, 523] on span "Alerts API" at bounding box center [123, 524] width 200 height 18
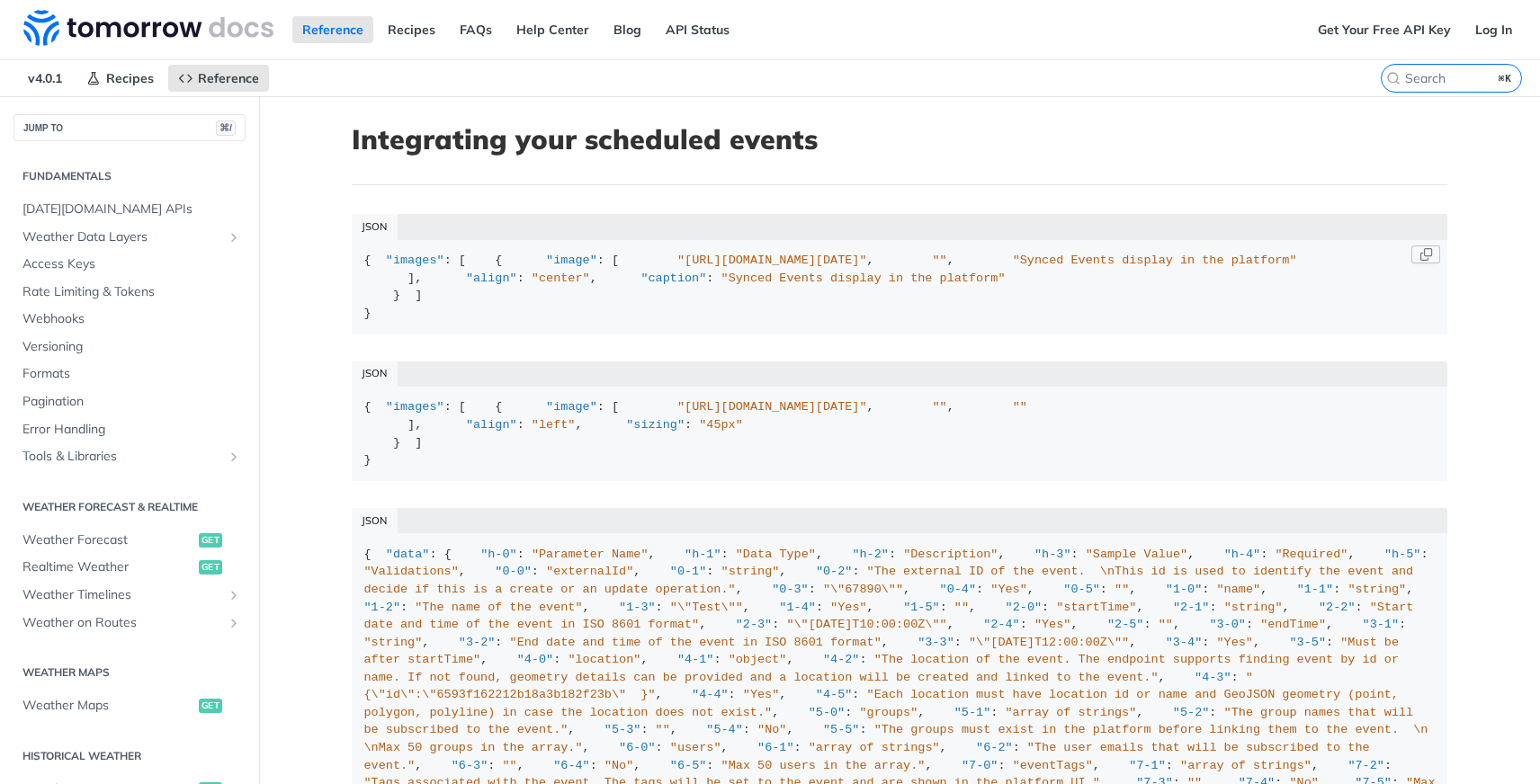
drag, startPoint x: 422, startPoint y: 332, endPoint x: 1346, endPoint y: 329, distance: 924.0
click at [868, 268] on span ""[URL][DOMAIN_NAME][DATE]"" at bounding box center [772, 261] width 190 height 14
copy span "[URL][DOMAIN_NAME][DATE]"
click at [1109, 306] on div "{ "images" : [ { "image" : [ "[URL][DOMAIN_NAME][DATE]" , "" , "Synced Events d…" at bounding box center [900, 287] width 1071 height 71
